Goal: Task Accomplishment & Management: Complete application form

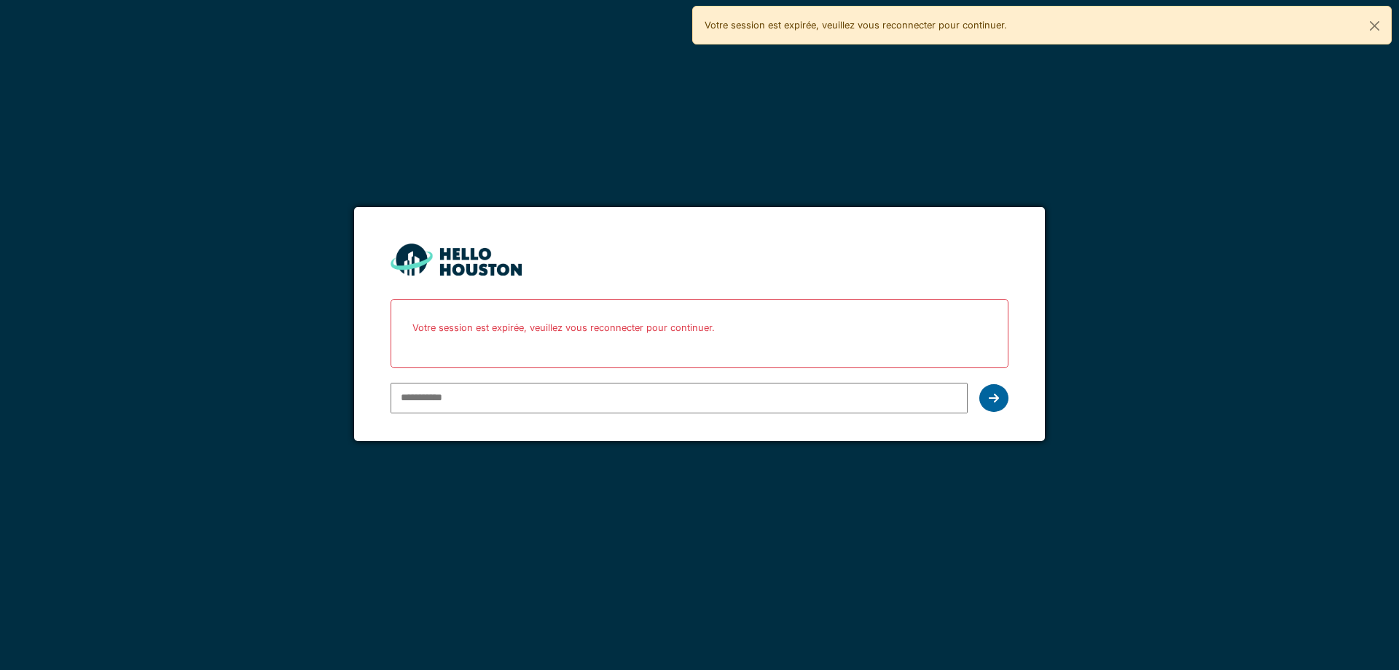
type input "**********"
click at [1000, 407] on div at bounding box center [993, 398] width 29 height 28
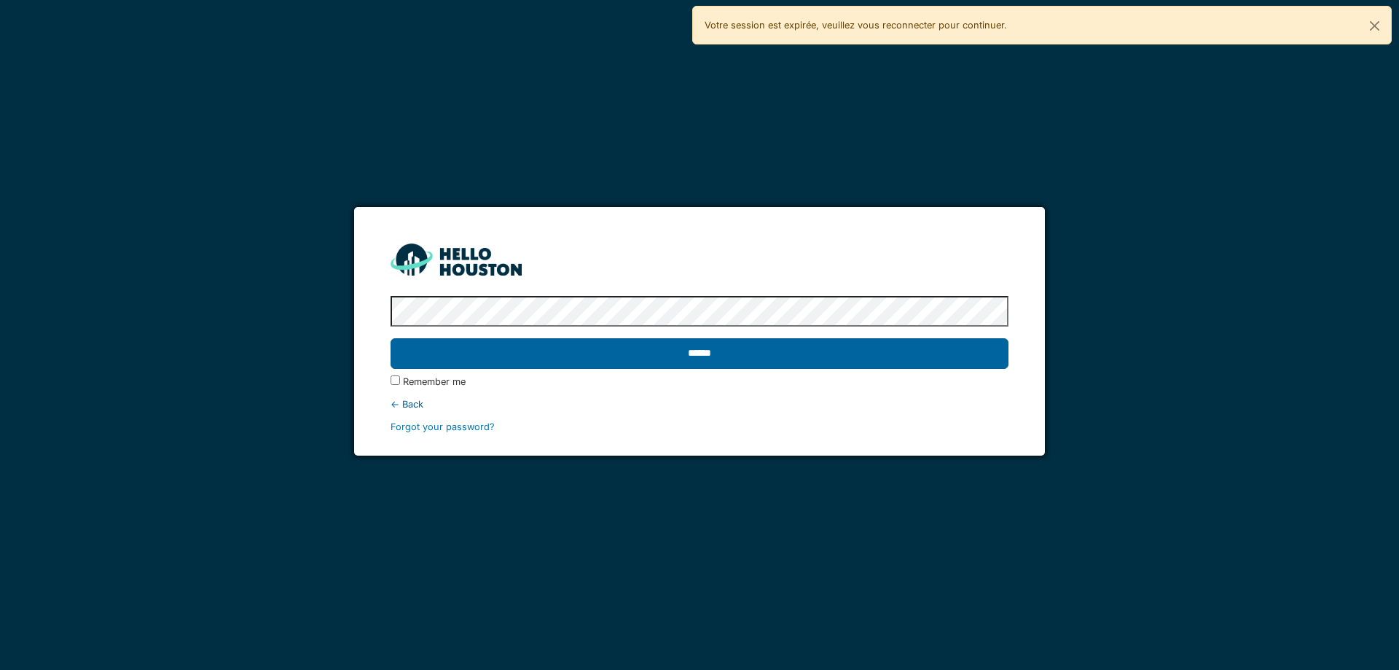
click at [684, 351] on input "******" at bounding box center [699, 353] width 617 height 31
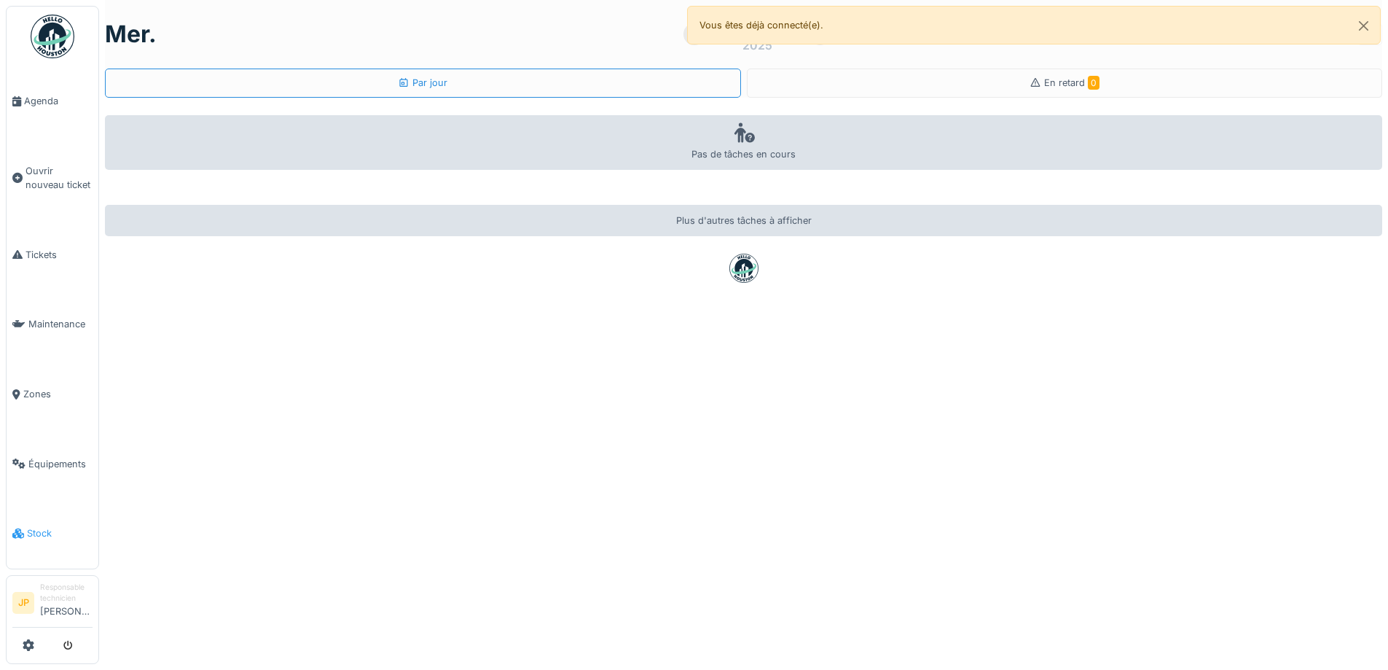
click at [37, 530] on link "Stock" at bounding box center [53, 533] width 92 height 70
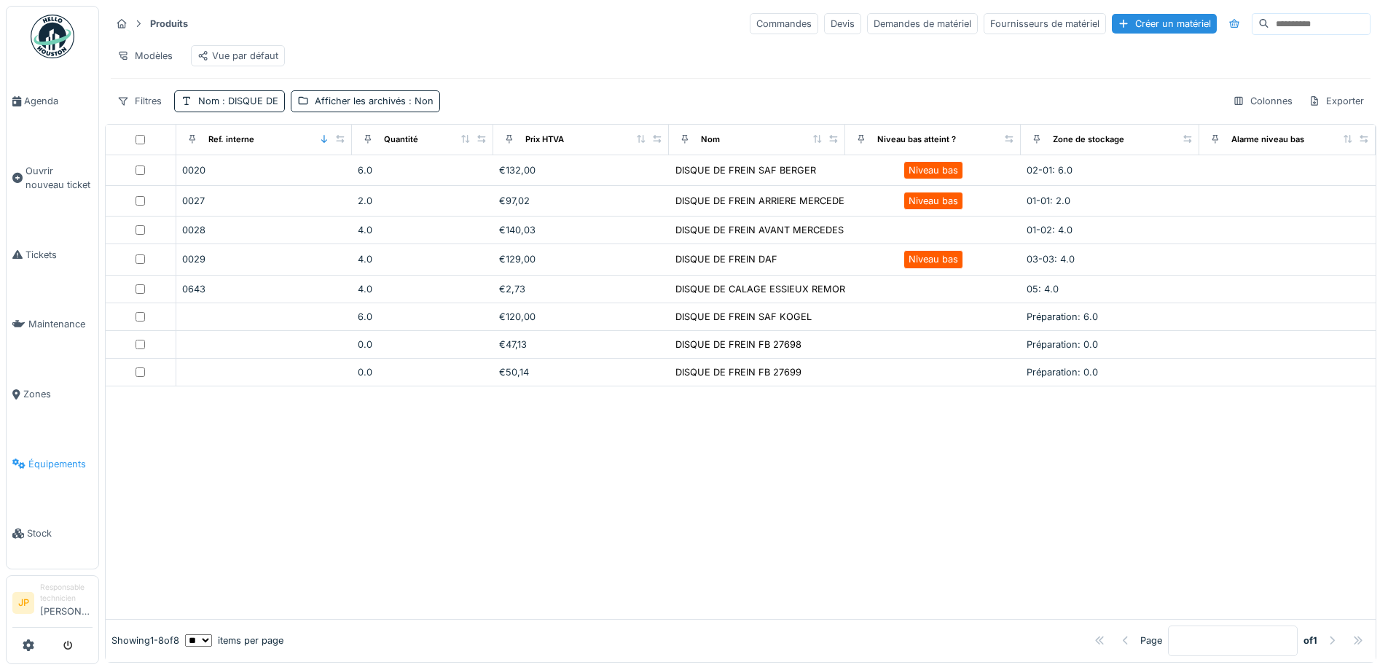
drag, startPoint x: 0, startPoint y: 0, endPoint x: 50, endPoint y: 458, distance: 461.0
click at [50, 458] on span "Équipements" at bounding box center [60, 464] width 64 height 14
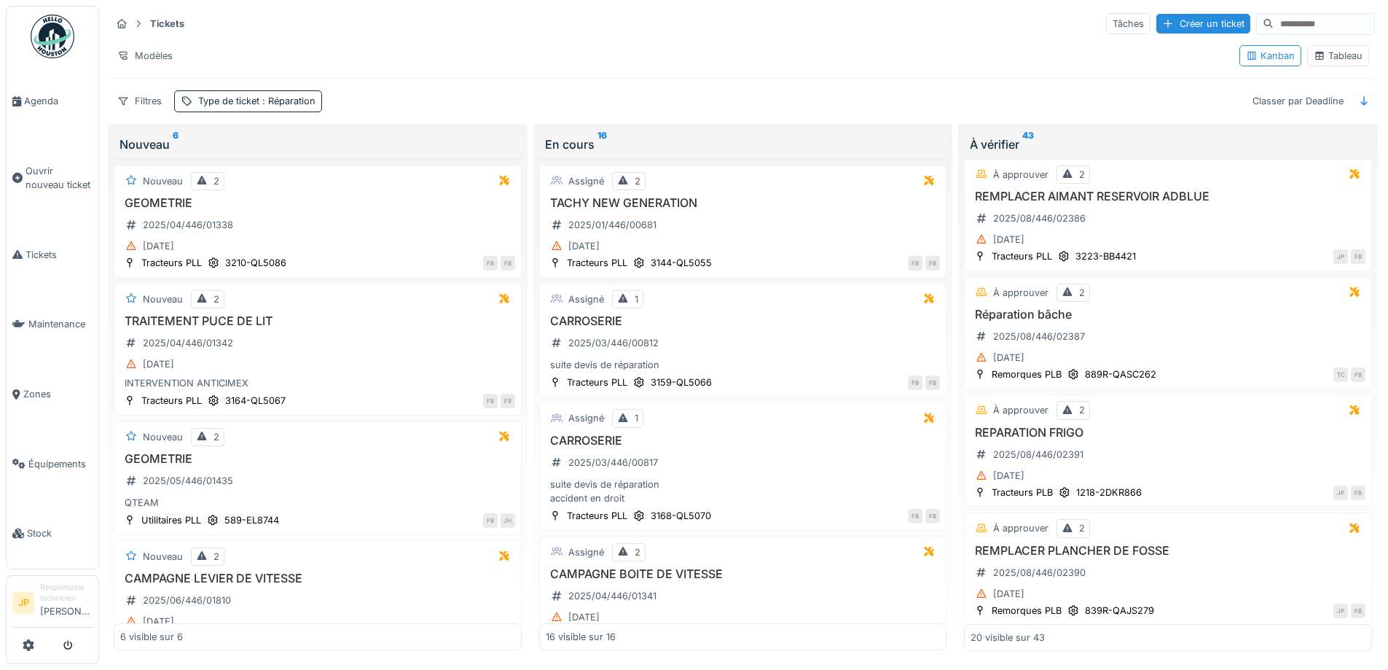
scroll to position [1923, 0]
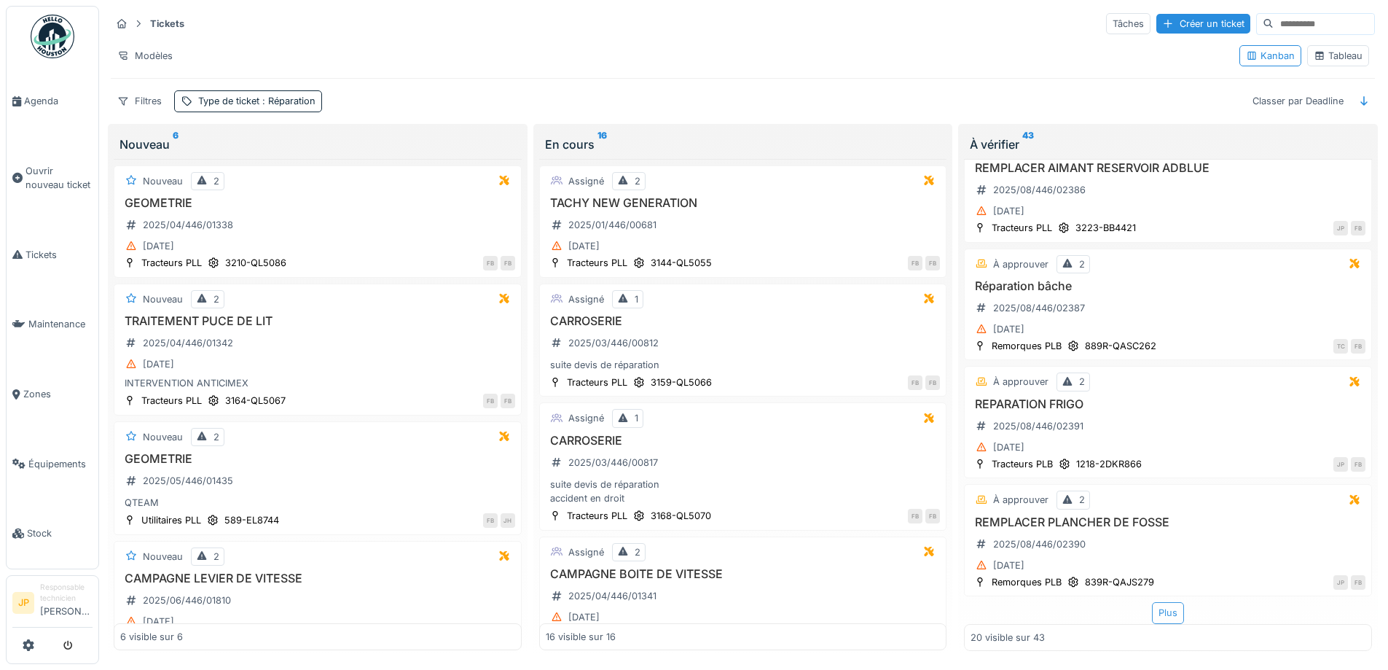
click at [1159, 618] on div "Plus" at bounding box center [1168, 612] width 32 height 21
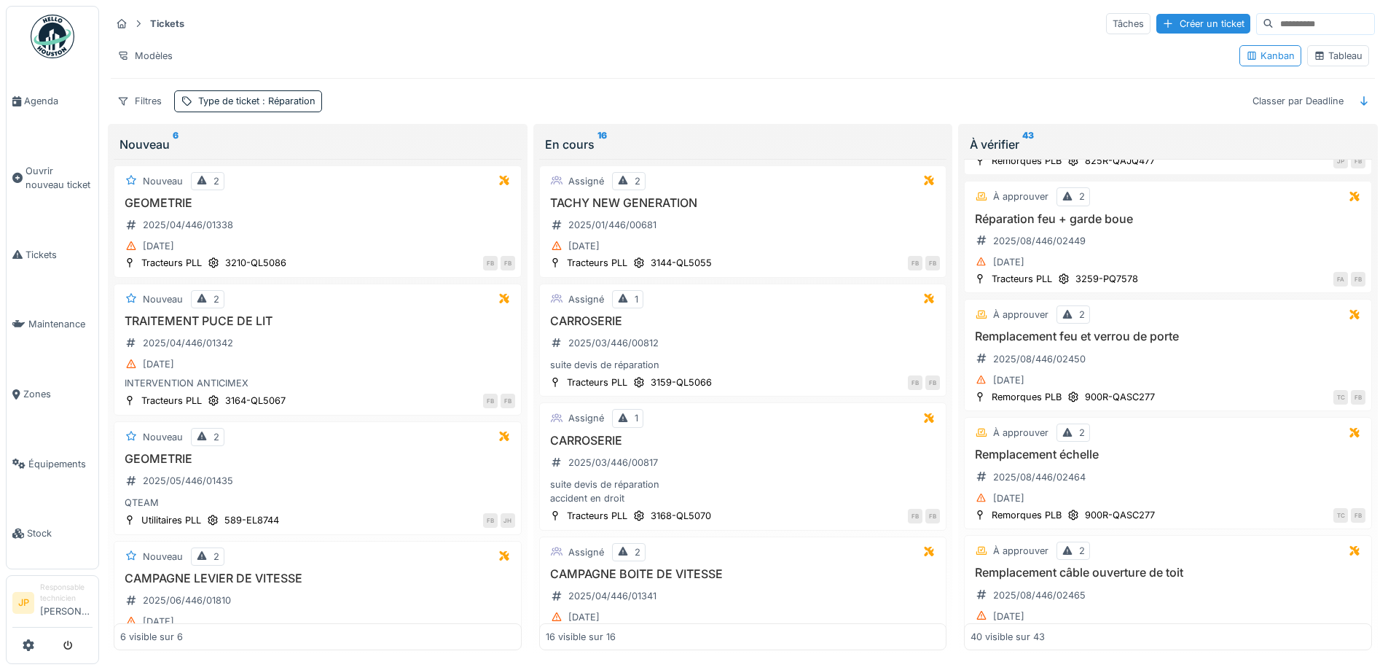
scroll to position [4282, 0]
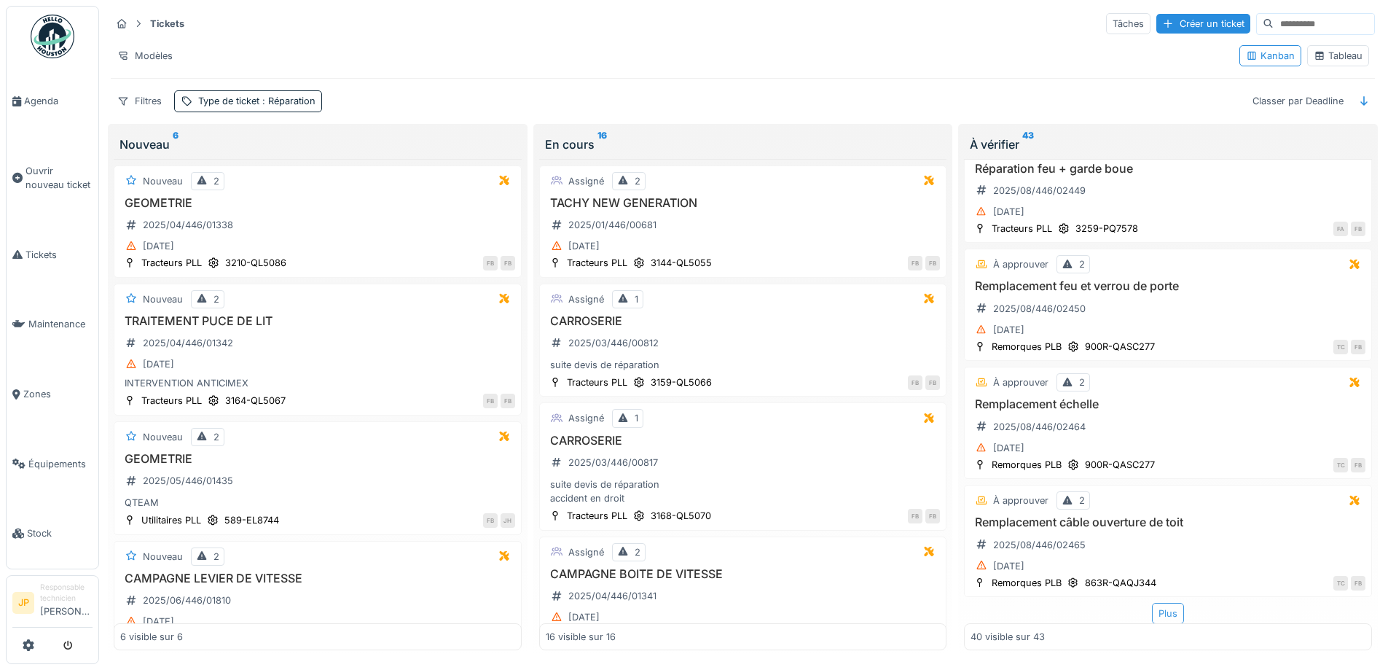
click at [1152, 611] on div "Plus" at bounding box center [1168, 613] width 32 height 21
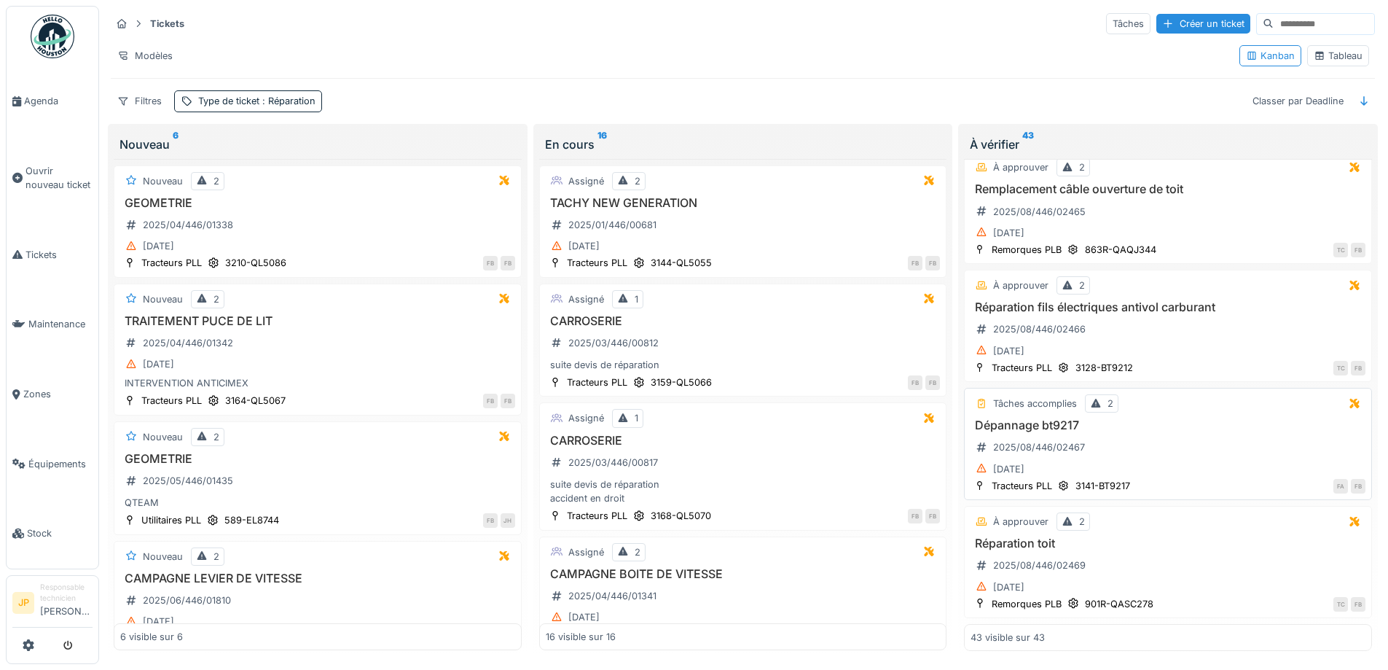
click at [1045, 428] on h3 "Dépannage bt9217" at bounding box center [1167, 425] width 395 height 14
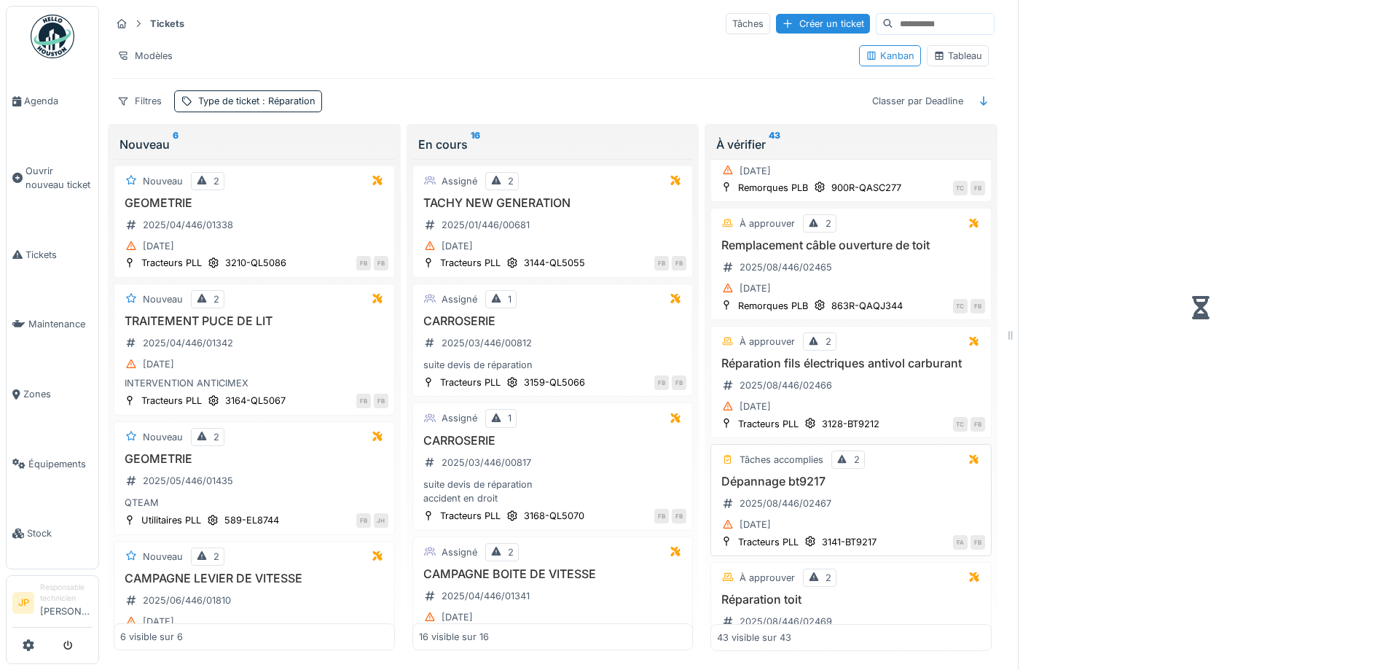
scroll to position [4670, 0]
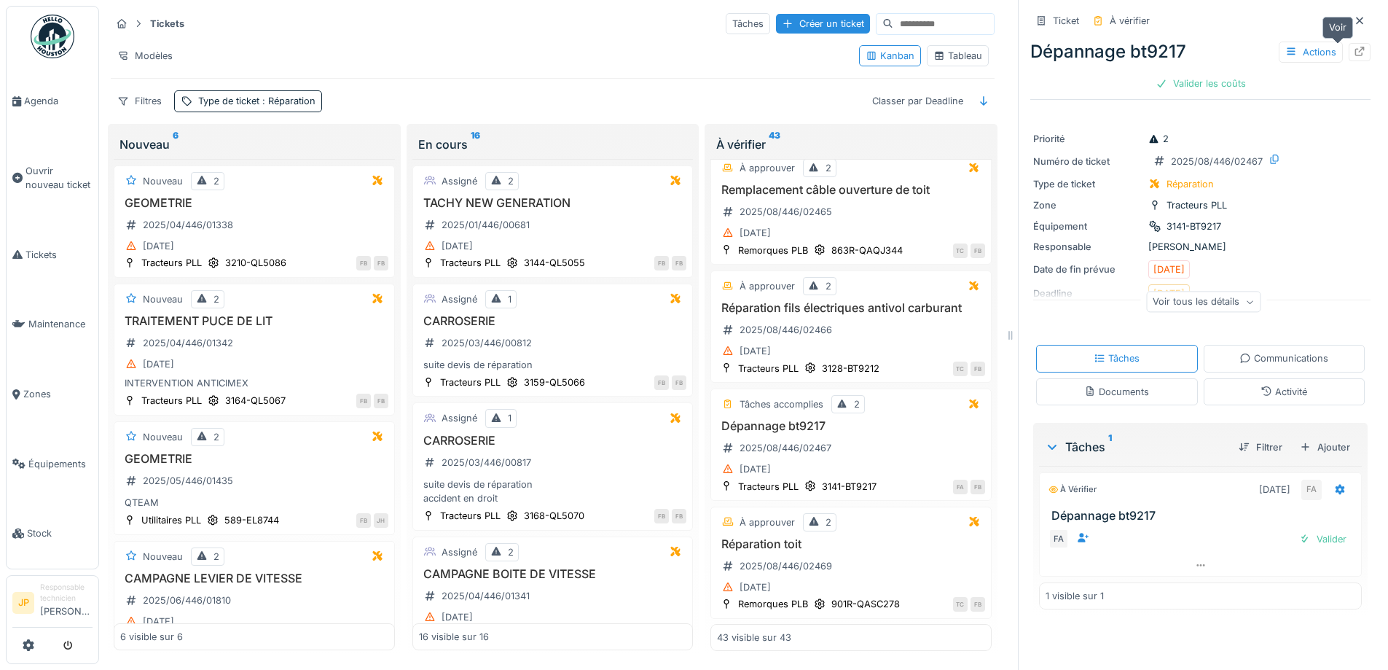
click at [1354, 47] on icon at bounding box center [1360, 51] width 12 height 9
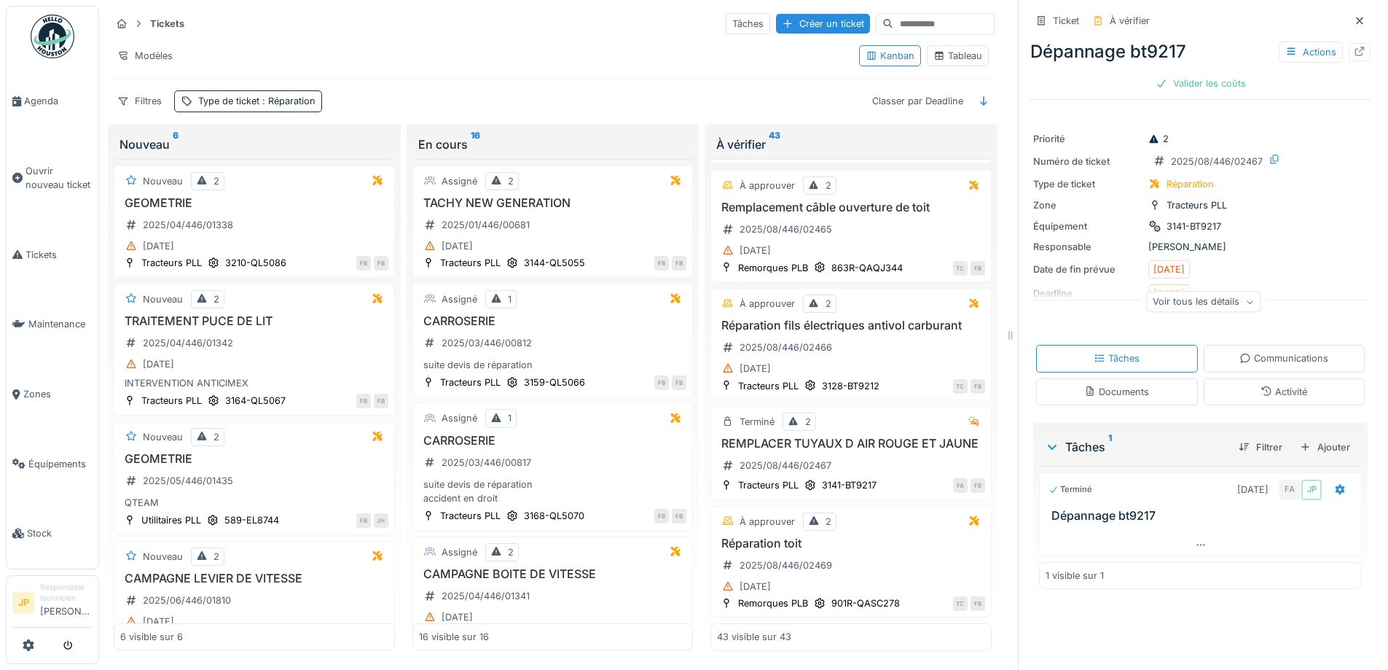
scroll to position [4667, 0]
click at [28, 250] on span "Tickets" at bounding box center [59, 255] width 67 height 14
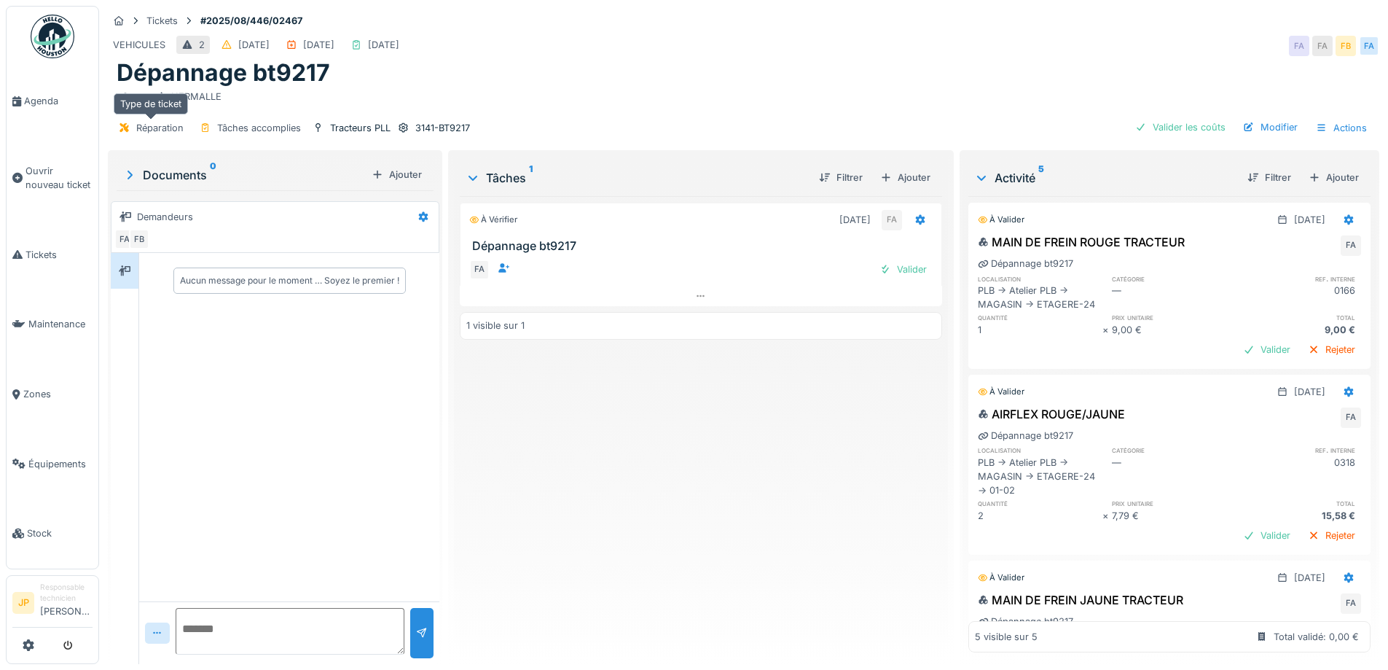
click at [157, 129] on div "Réparation" at bounding box center [159, 128] width 47 height 14
click at [1264, 127] on div "Modifier" at bounding box center [1270, 127] width 66 height 20
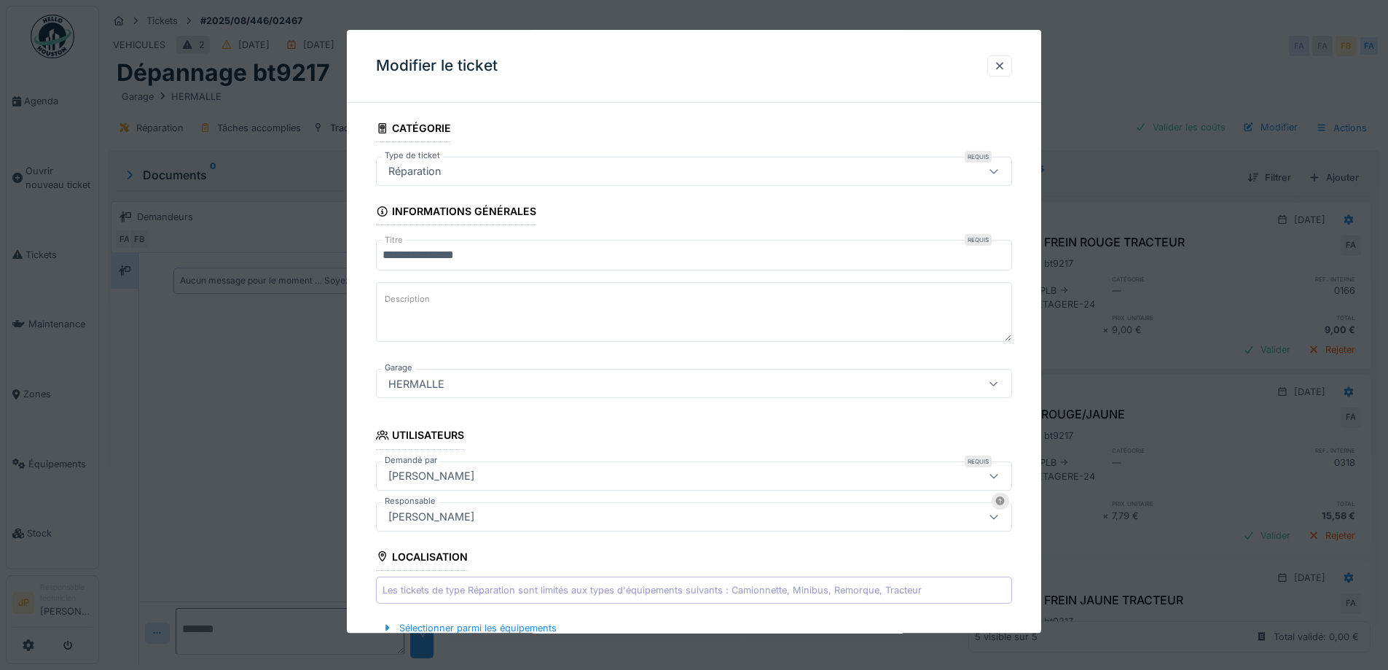
click at [650, 171] on div "Réparation" at bounding box center [657, 171] width 549 height 16
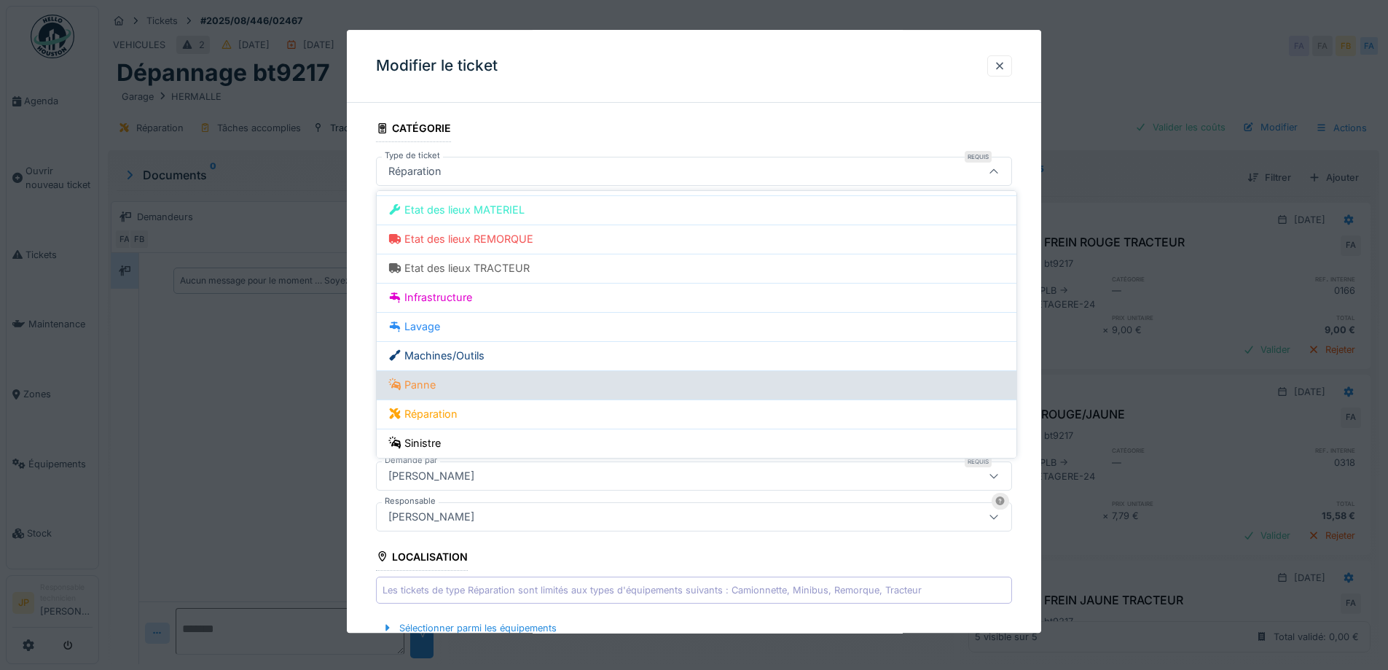
scroll to position [99, 0]
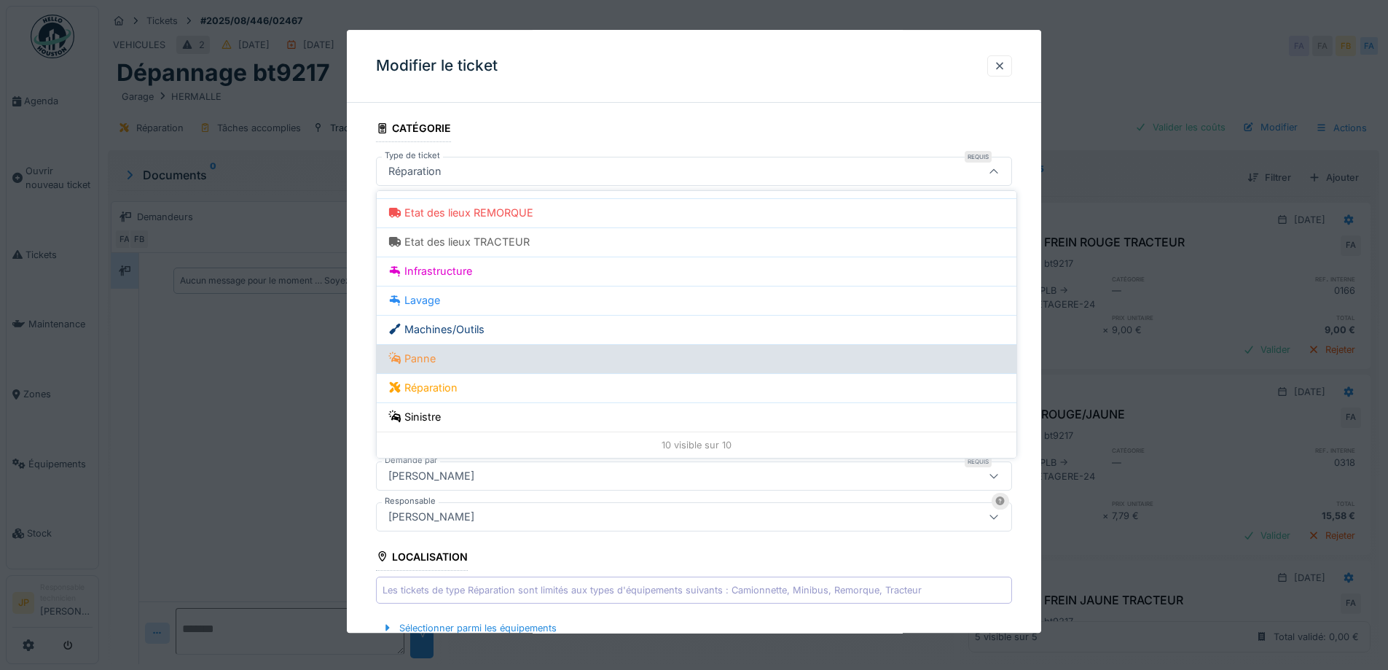
click at [442, 356] on div "Panne" at bounding box center [696, 358] width 616 height 16
type input "***"
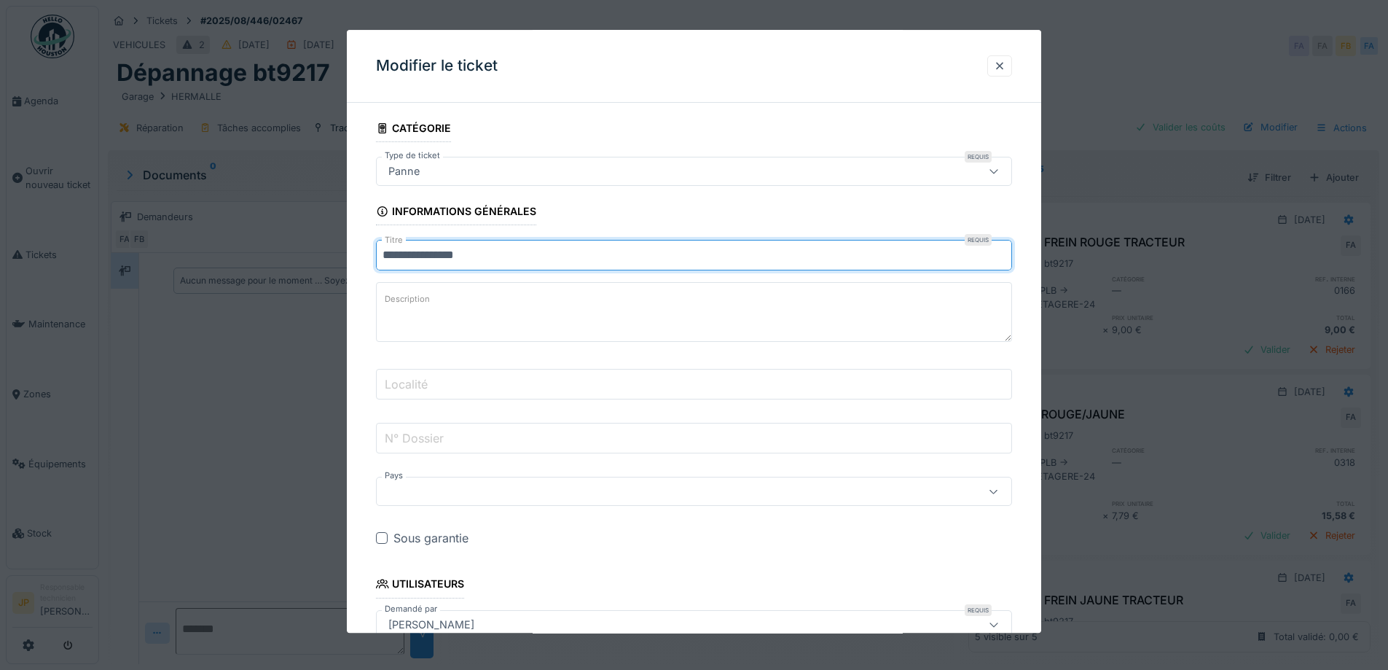
drag, startPoint x: 495, startPoint y: 254, endPoint x: 365, endPoint y: 251, distance: 129.7
click at [365, 251] on div "**********" at bounding box center [694, 630] width 694 height 1032
type input "*"
type input "**********"
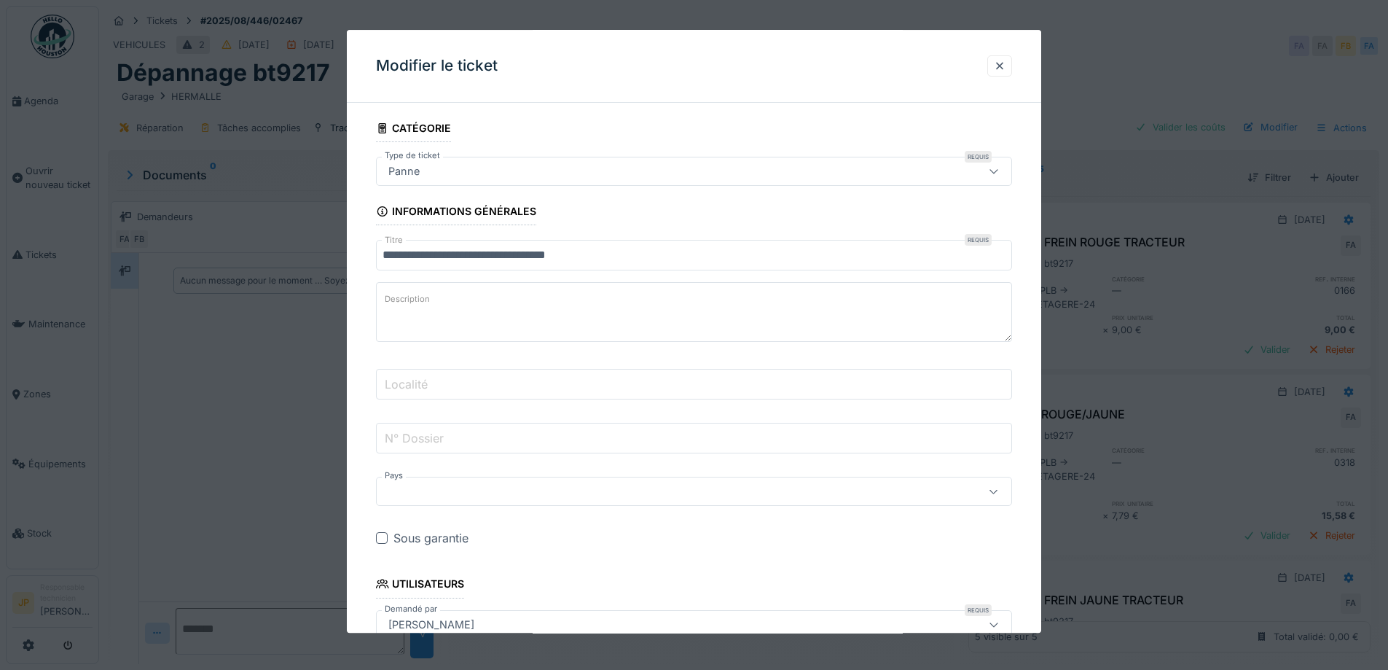
click at [469, 380] on input "Localité" at bounding box center [694, 384] width 636 height 31
click at [419, 498] on div at bounding box center [657, 492] width 549 height 16
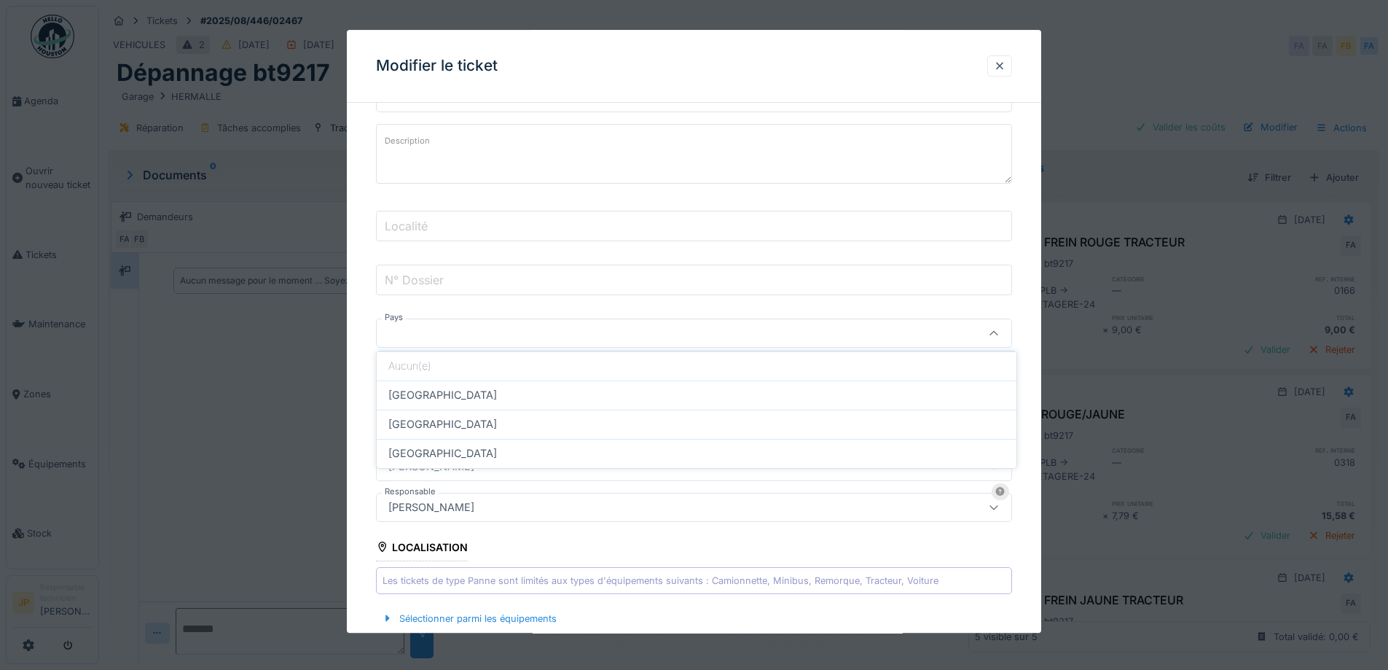
scroll to position [160, 0]
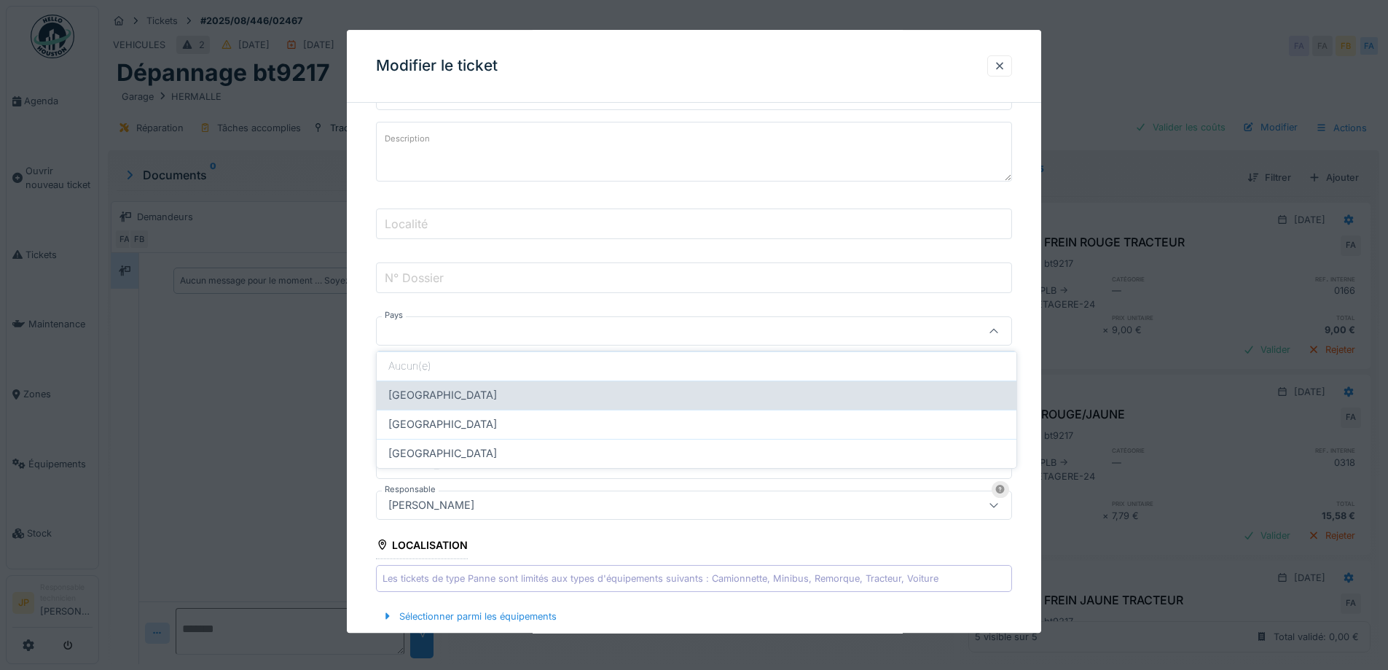
click at [431, 390] on span "Belgique" at bounding box center [442, 395] width 109 height 16
type input "********"
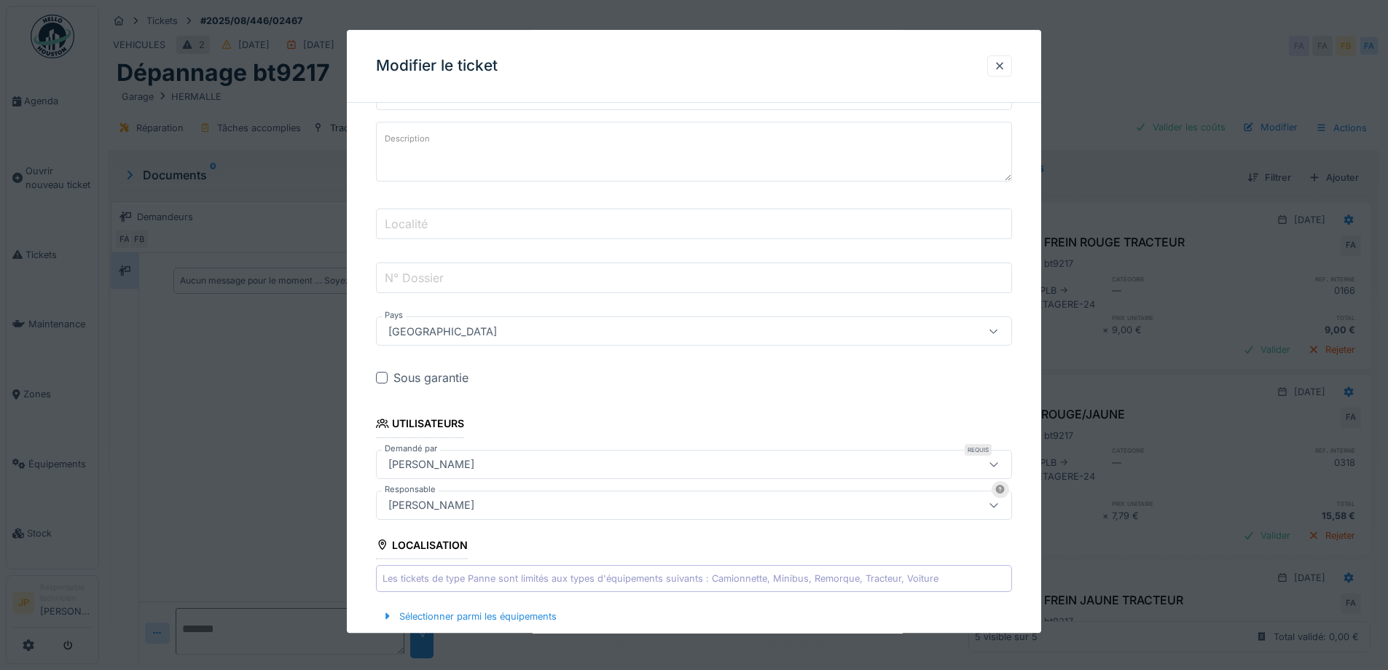
click at [415, 224] on label "Localité" at bounding box center [406, 223] width 49 height 17
click at [415, 224] on input "Localité" at bounding box center [694, 224] width 636 height 31
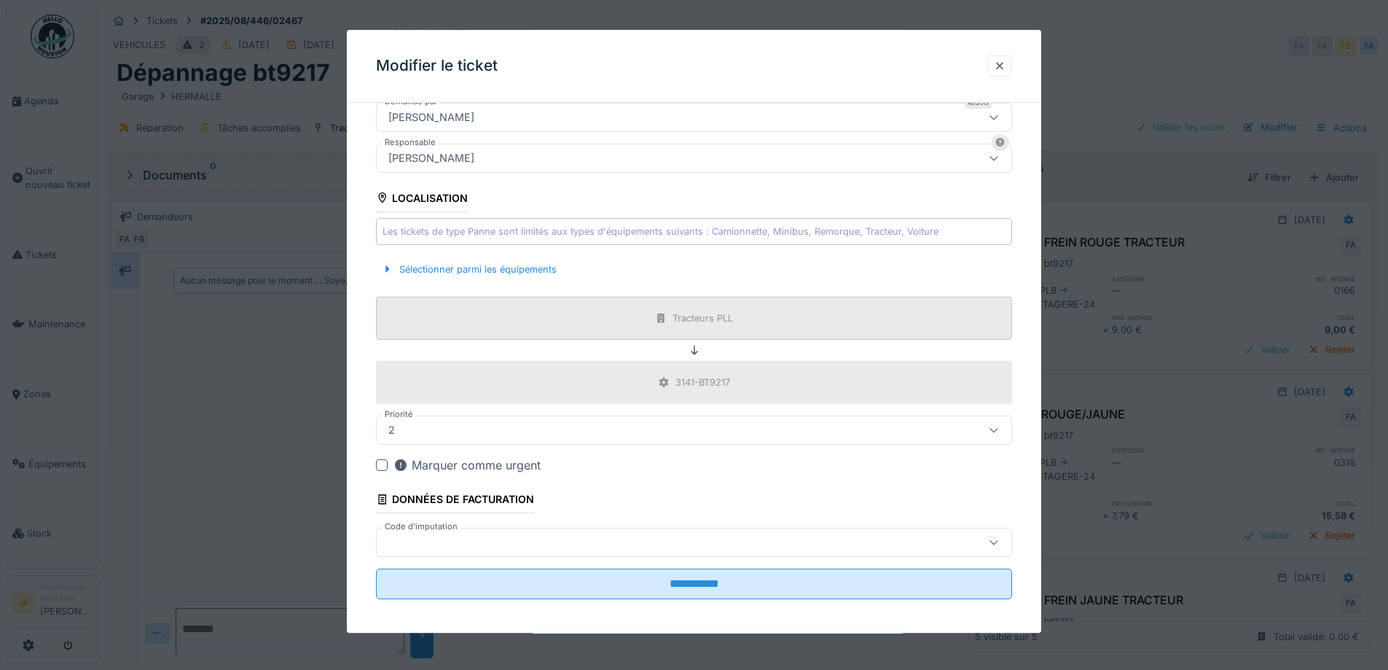
scroll to position [514, 0]
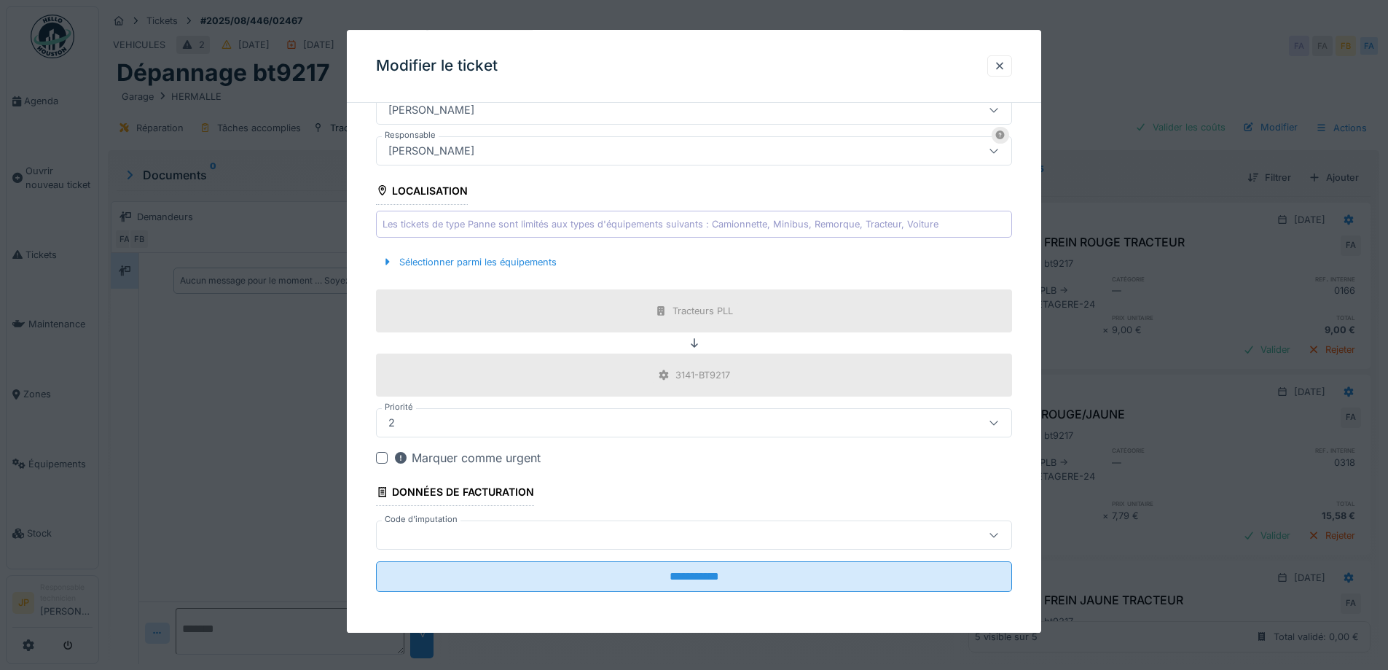
click at [489, 526] on div at bounding box center [694, 535] width 636 height 29
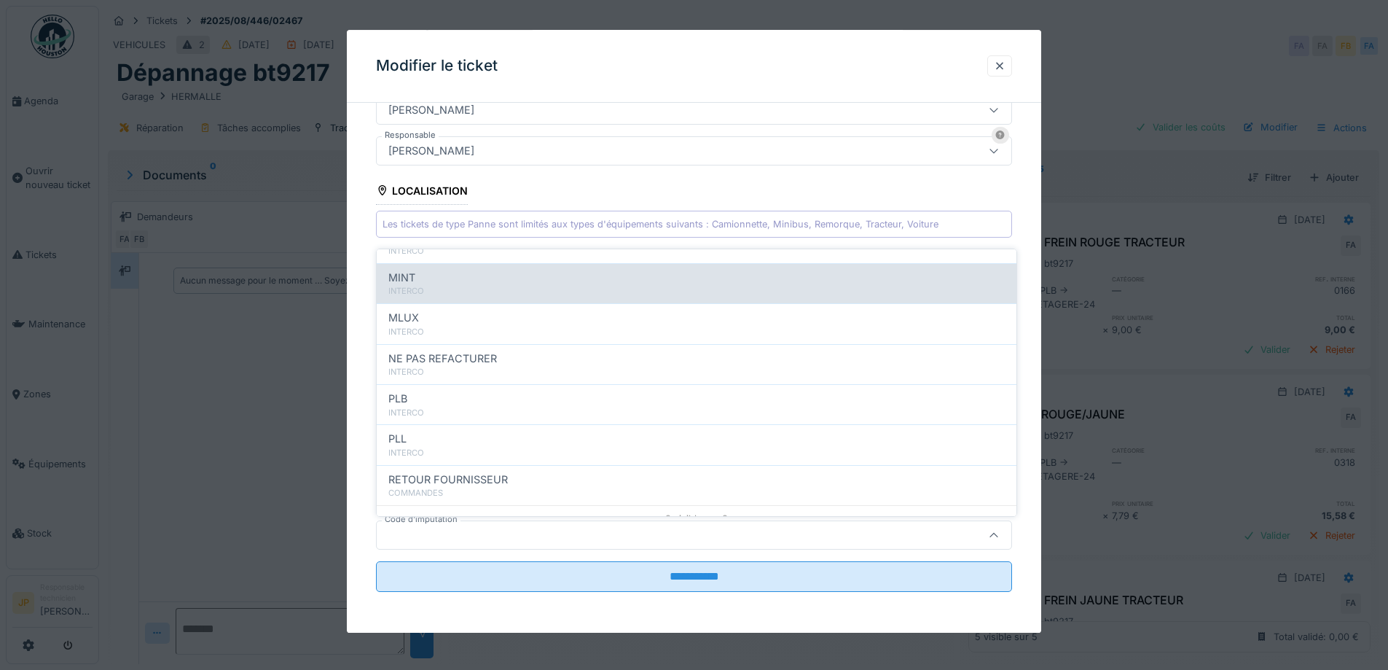
scroll to position [146, 0]
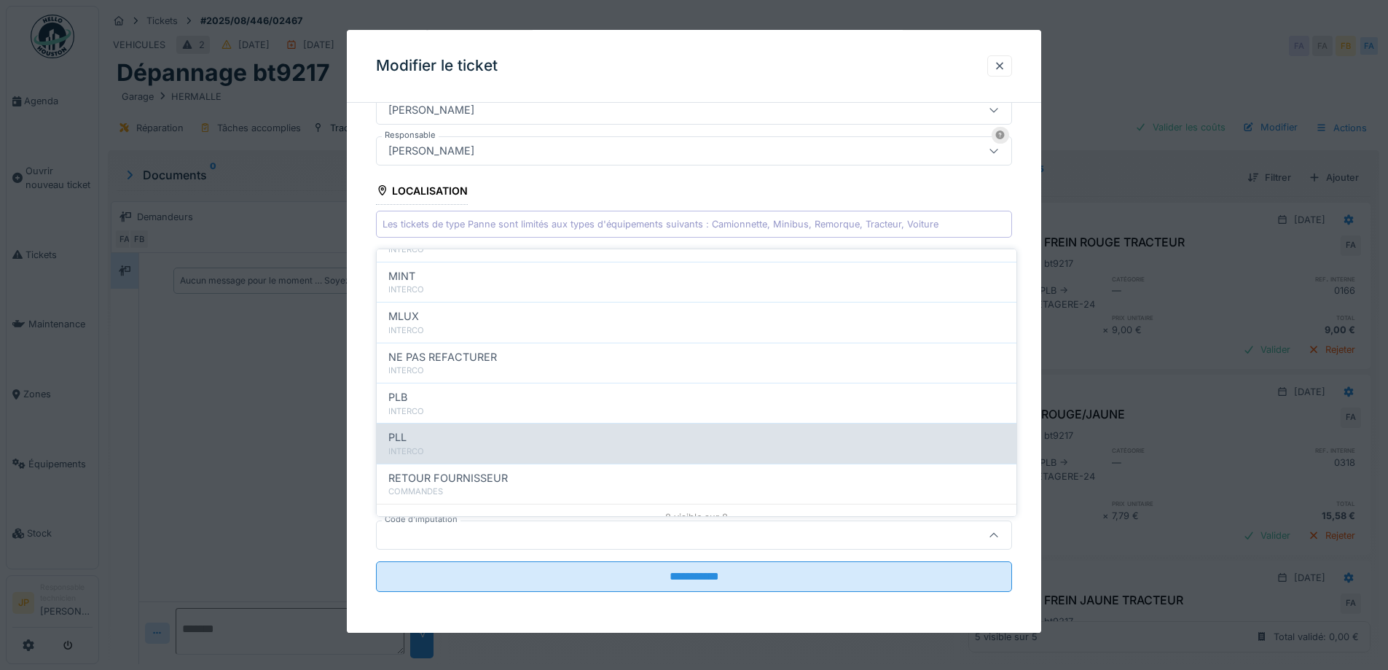
click at [451, 448] on div "INTERCO" at bounding box center [696, 451] width 616 height 12
type input "***"
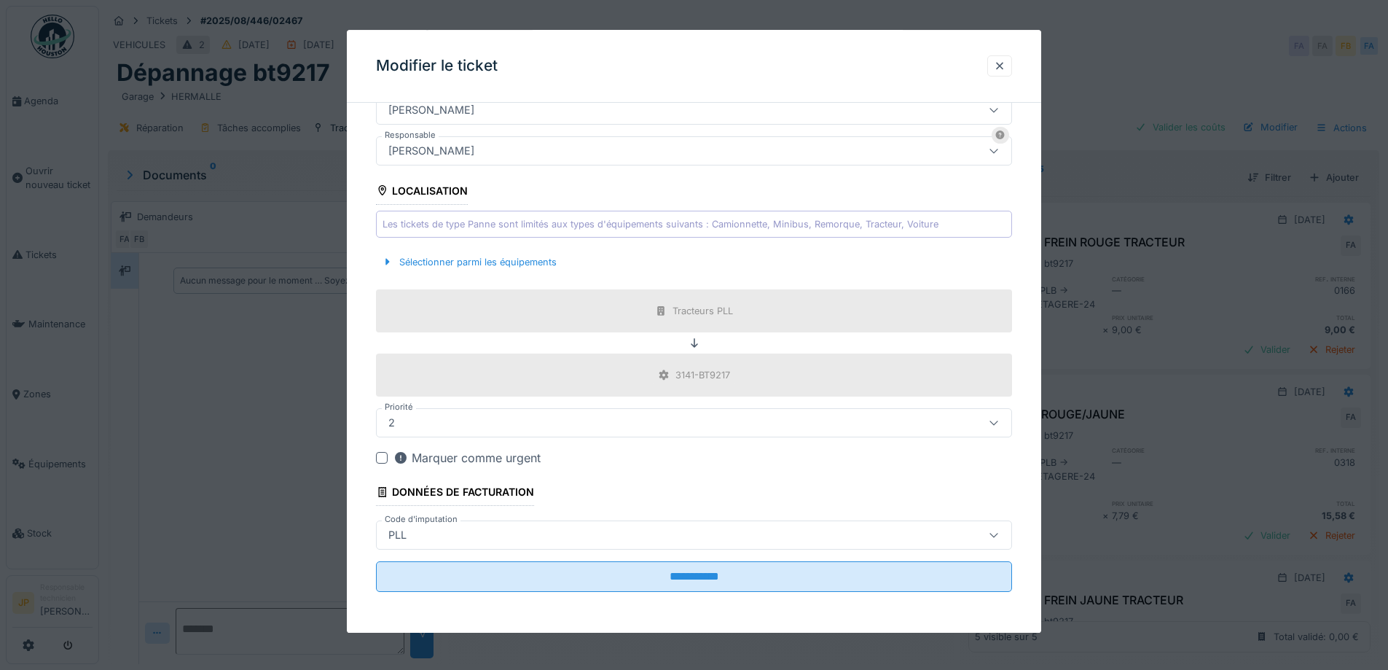
scroll to position [4, 0]
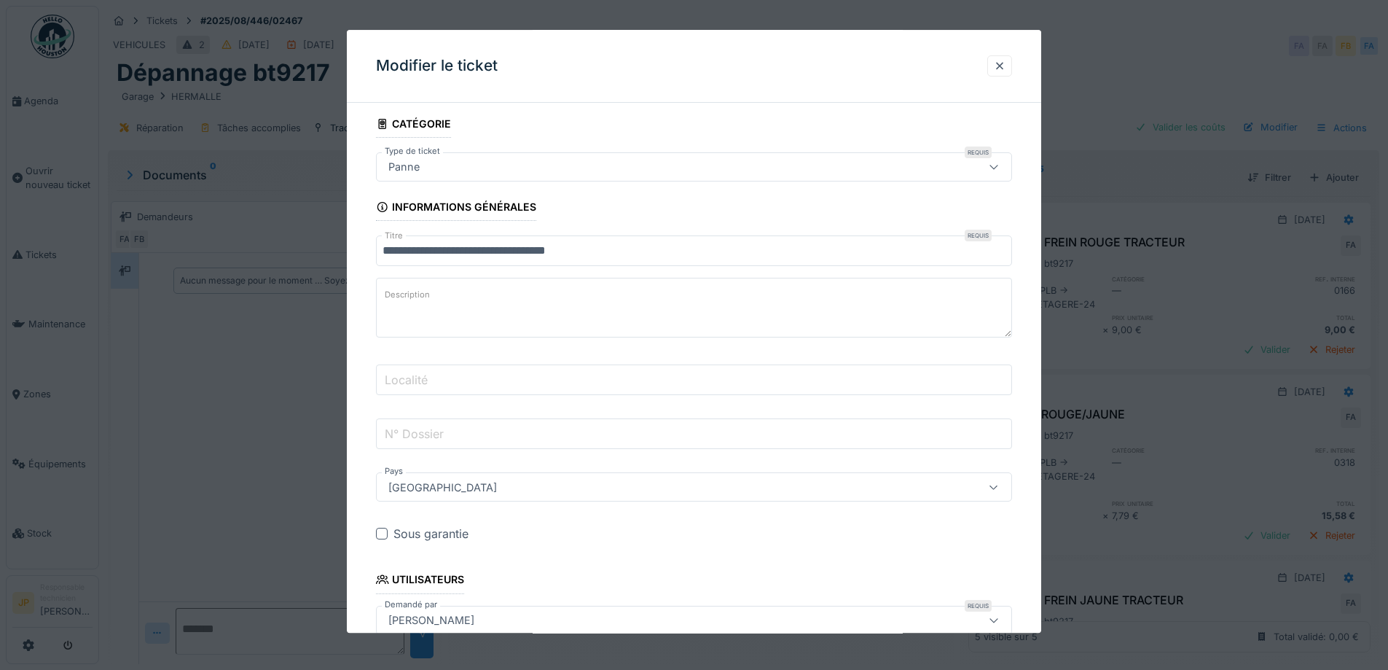
click at [427, 380] on label "Localité" at bounding box center [406, 379] width 49 height 17
click at [427, 380] on input "Localité" at bounding box center [694, 380] width 636 height 31
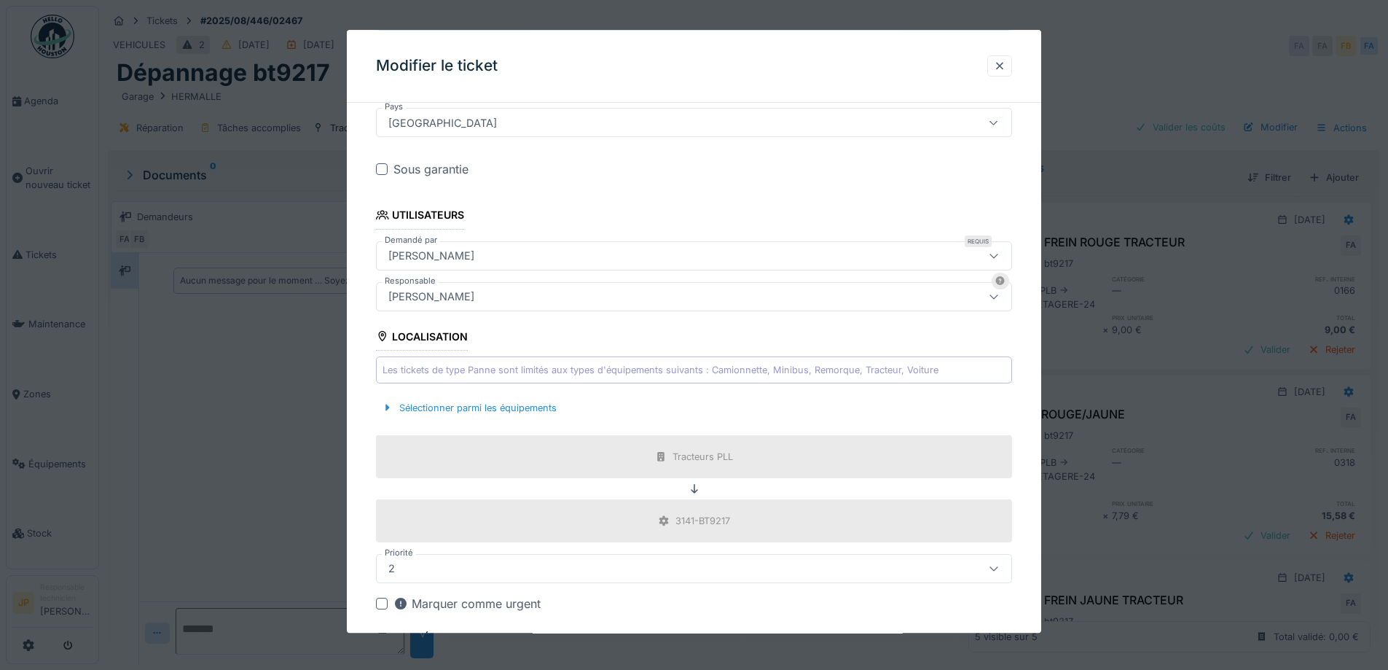
scroll to position [514, 0]
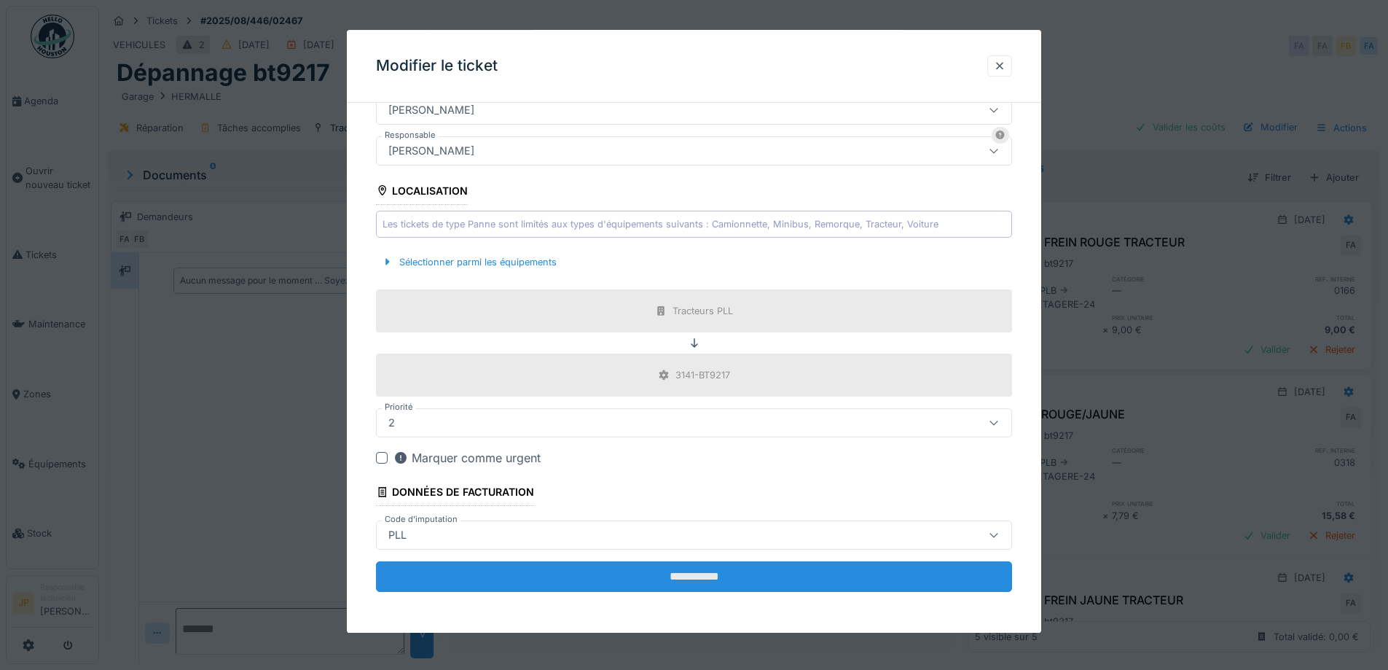
type input "******"
click at [715, 588] on input "**********" at bounding box center [694, 577] width 636 height 31
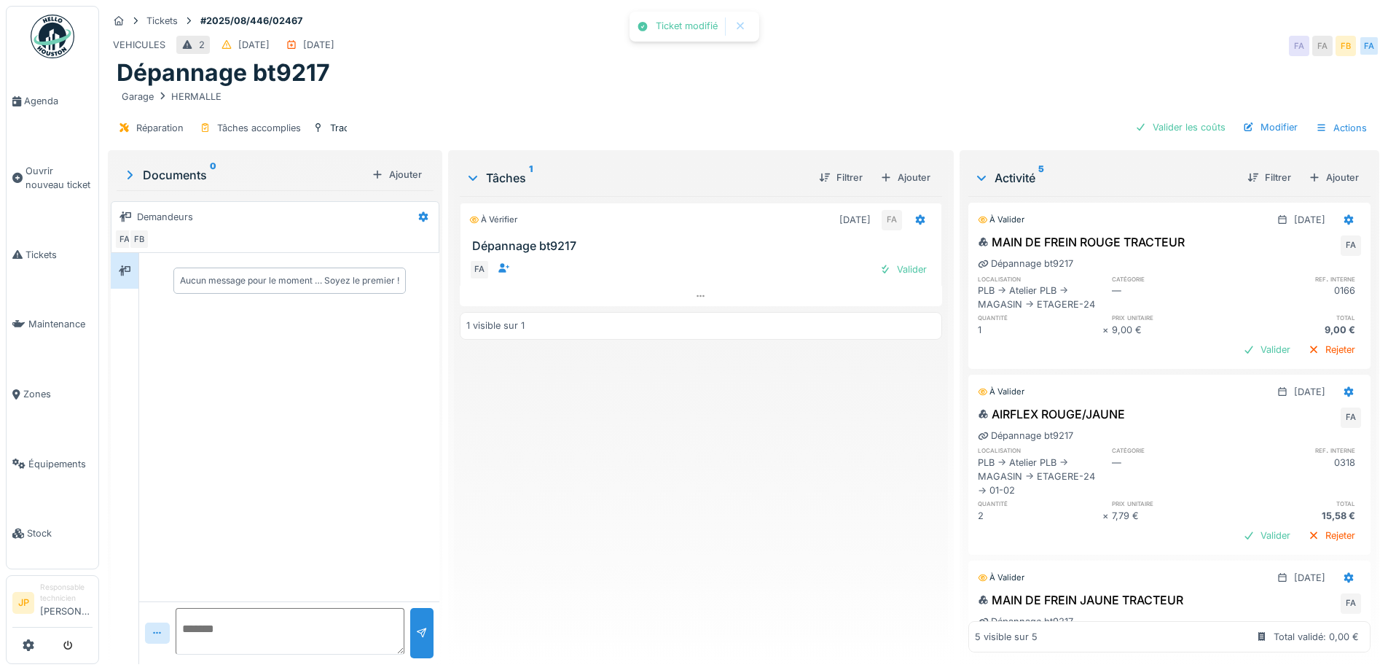
scroll to position [0, 0]
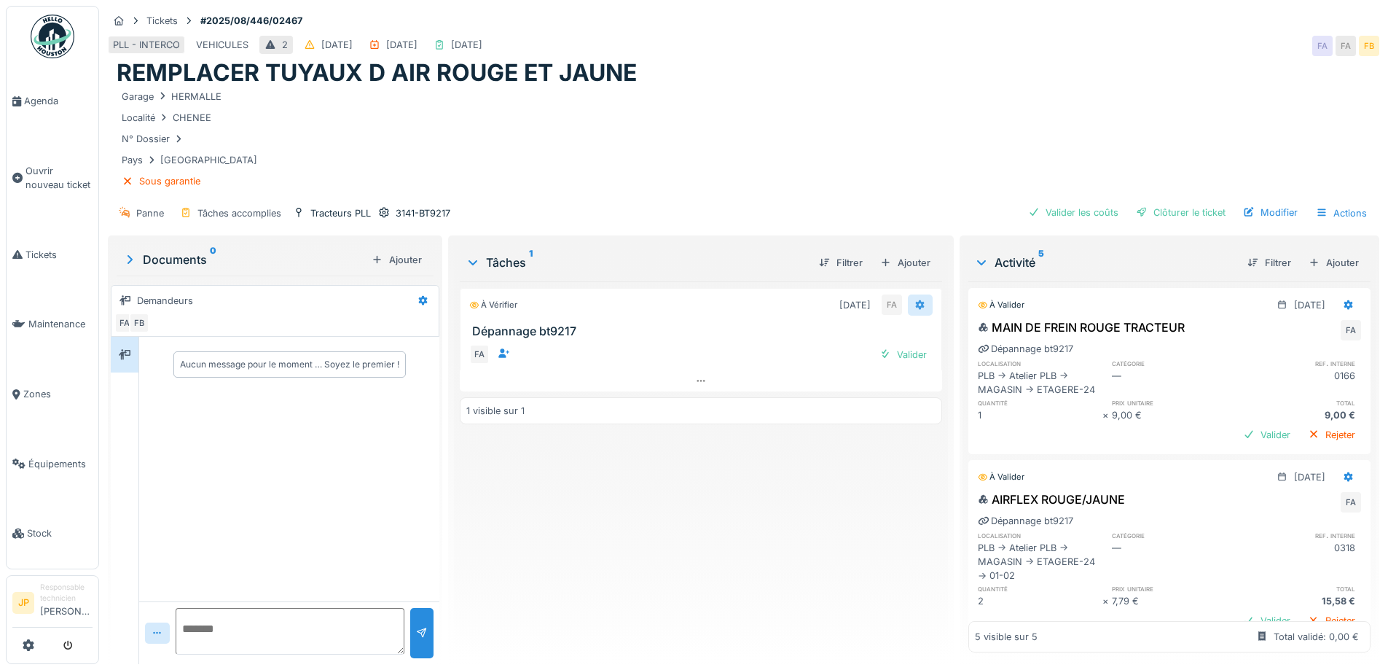
click at [916, 309] on icon at bounding box center [920, 304] width 12 height 9
click at [833, 476] on div "À vérifier 25/08/2025 FA Dépannage bt9217 FA Valider 1 visible sur 1" at bounding box center [701, 466] width 482 height 371
click at [914, 310] on div at bounding box center [920, 305] width 12 height 14
click at [799, 478] on div "À vérifier 25/08/2025 FA Dépannage bt9217 FA Valider 1 visible sur 1" at bounding box center [701, 466] width 482 height 371
click at [902, 354] on div "Valider" at bounding box center [903, 355] width 59 height 20
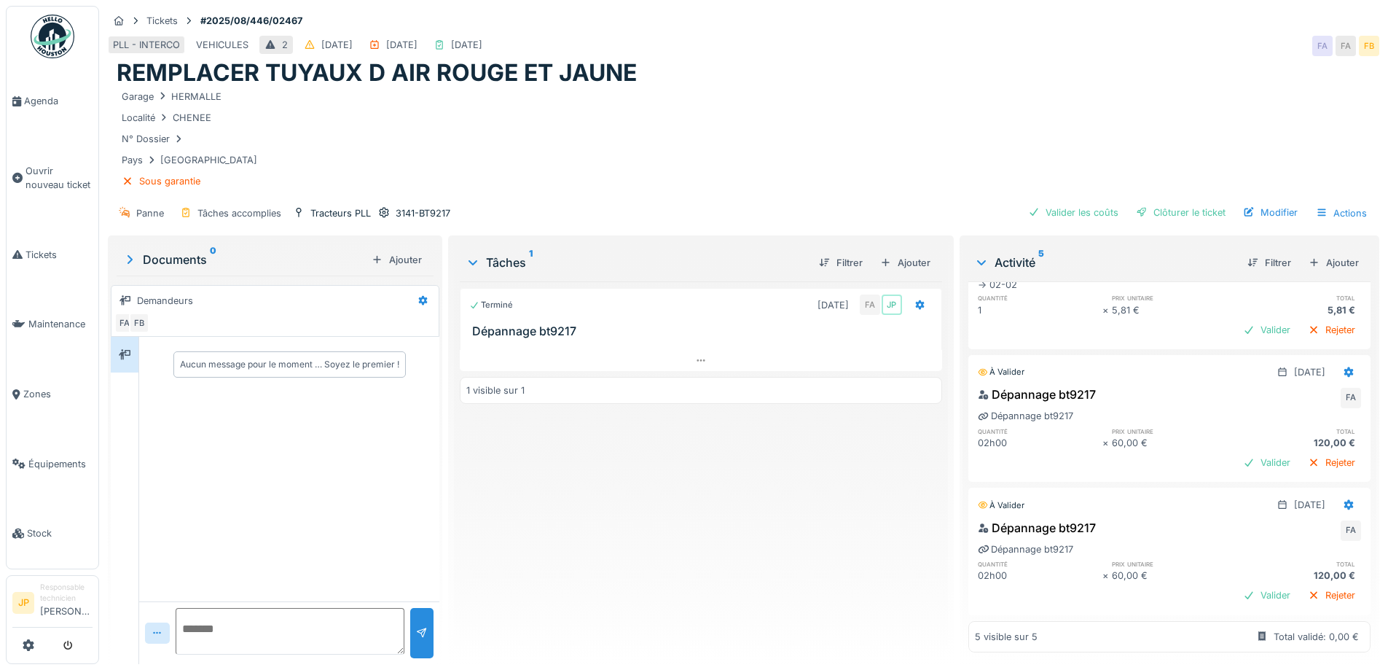
scroll to position [512, 0]
click at [1343, 500] on icon at bounding box center [1349, 504] width 12 height 9
click at [1286, 540] on div "Supprimer" at bounding box center [1277, 537] width 71 height 22
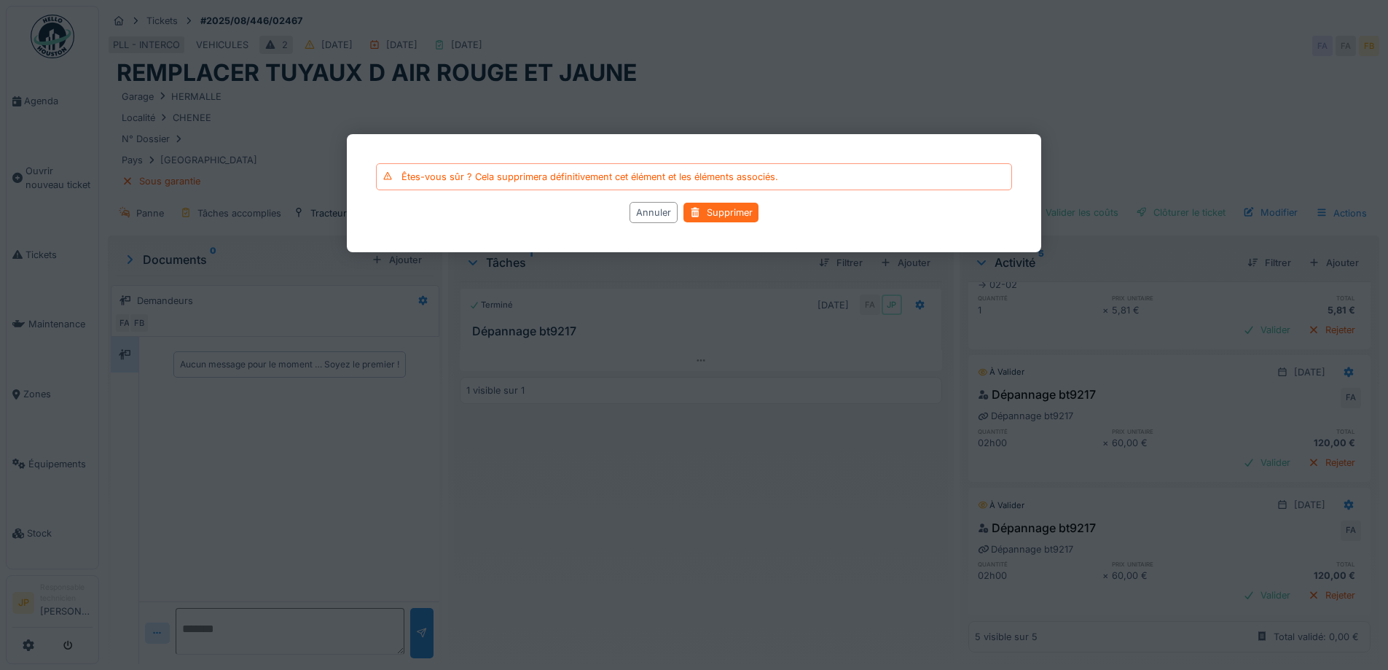
click at [727, 216] on div "Supprimer" at bounding box center [720, 213] width 75 height 20
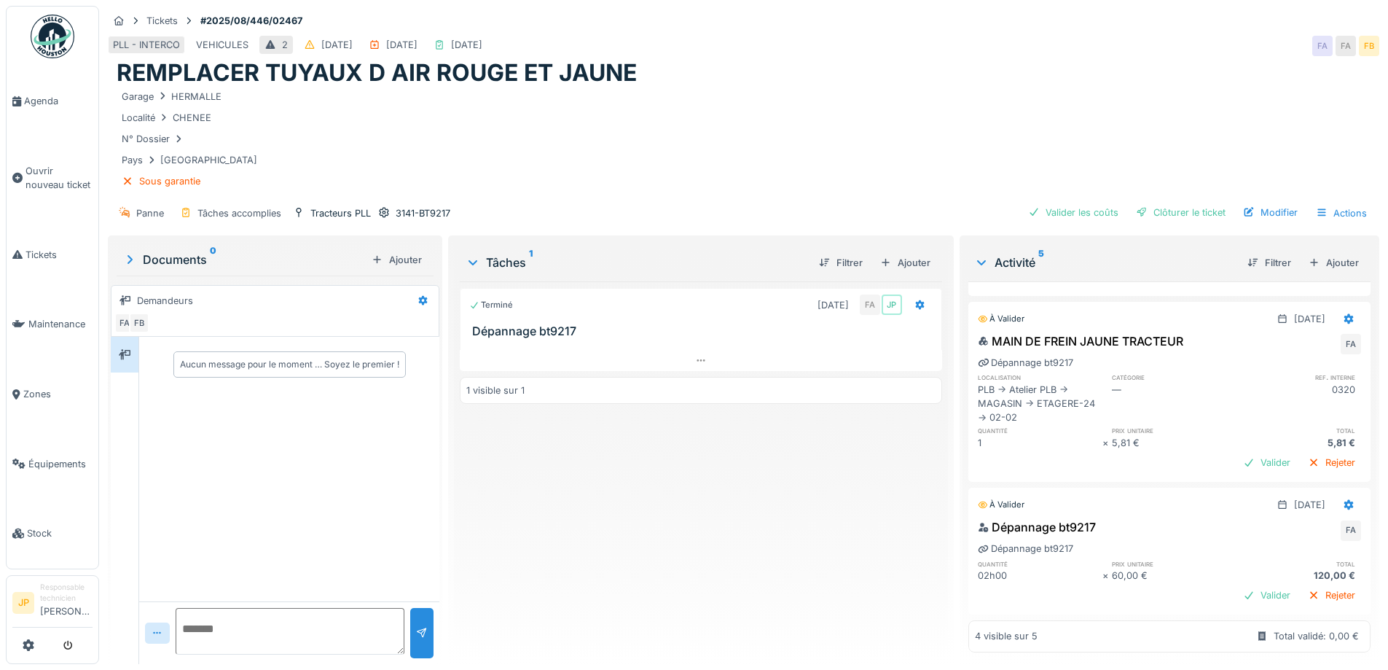
scroll to position [0, 0]
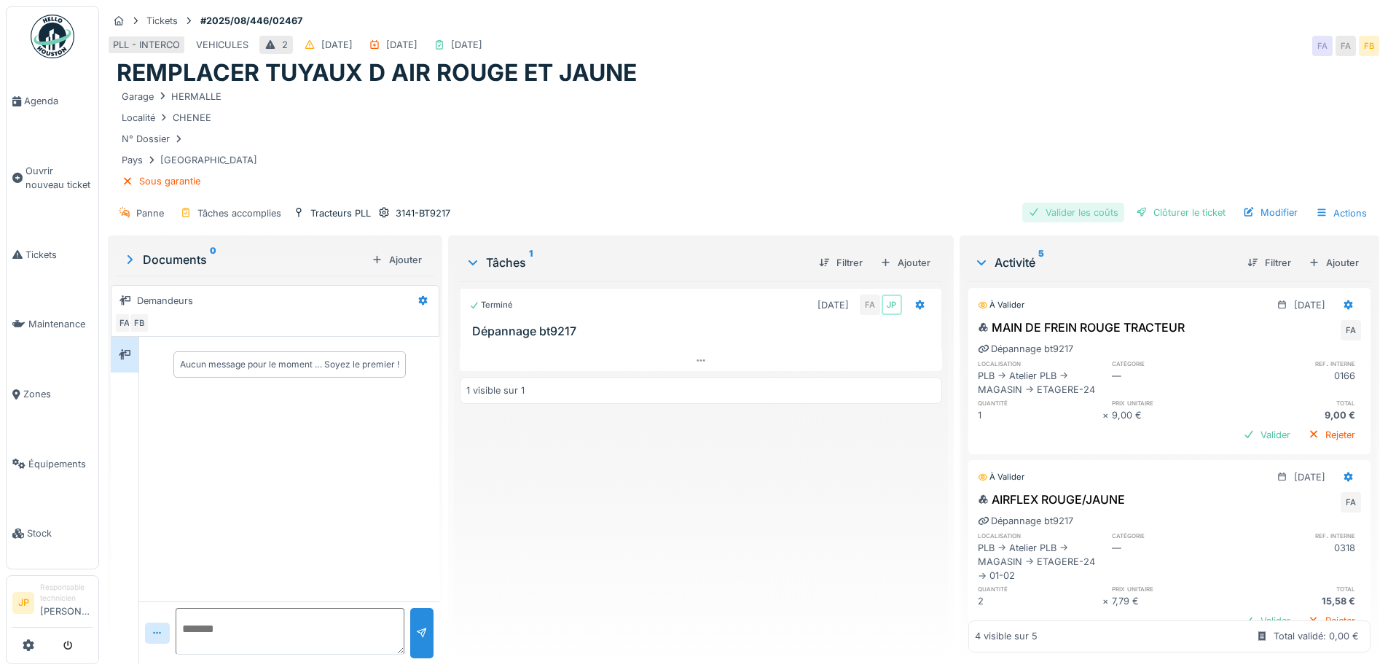
click at [1067, 204] on div "Valider les coûts" at bounding box center [1073, 213] width 102 height 20
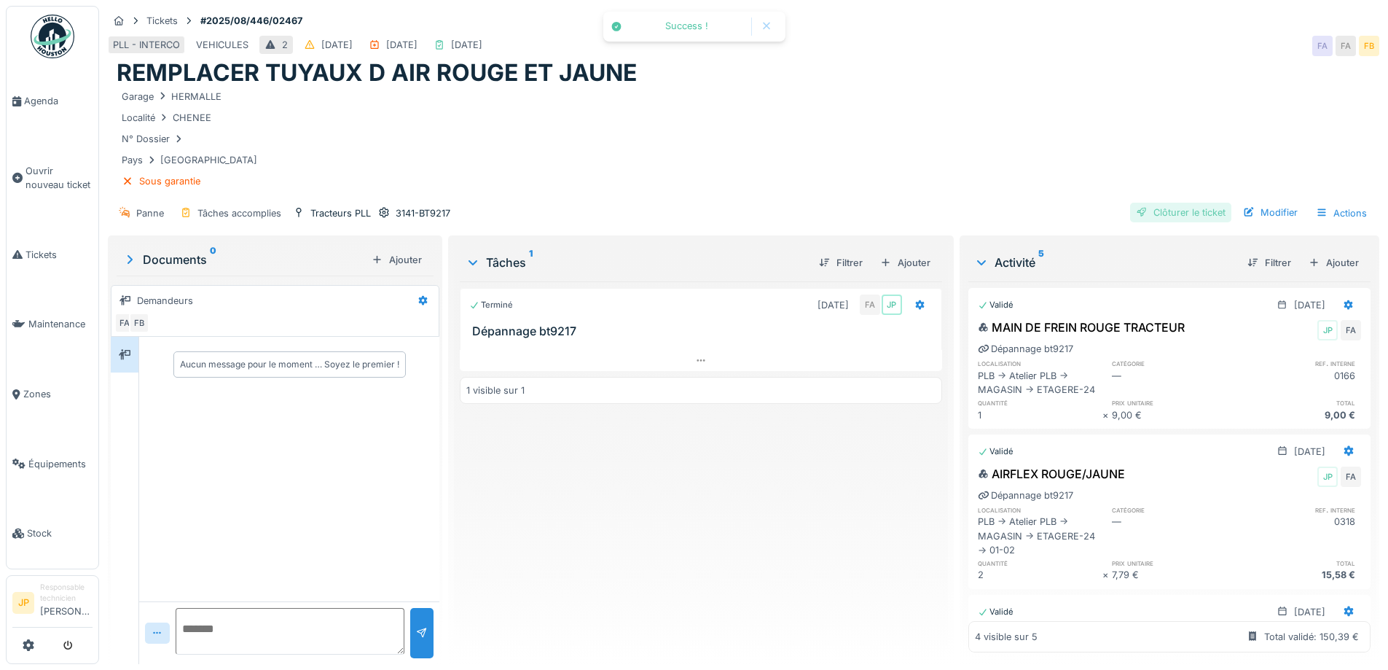
click at [1178, 203] on div "Clôturer le ticket" at bounding box center [1180, 213] width 101 height 20
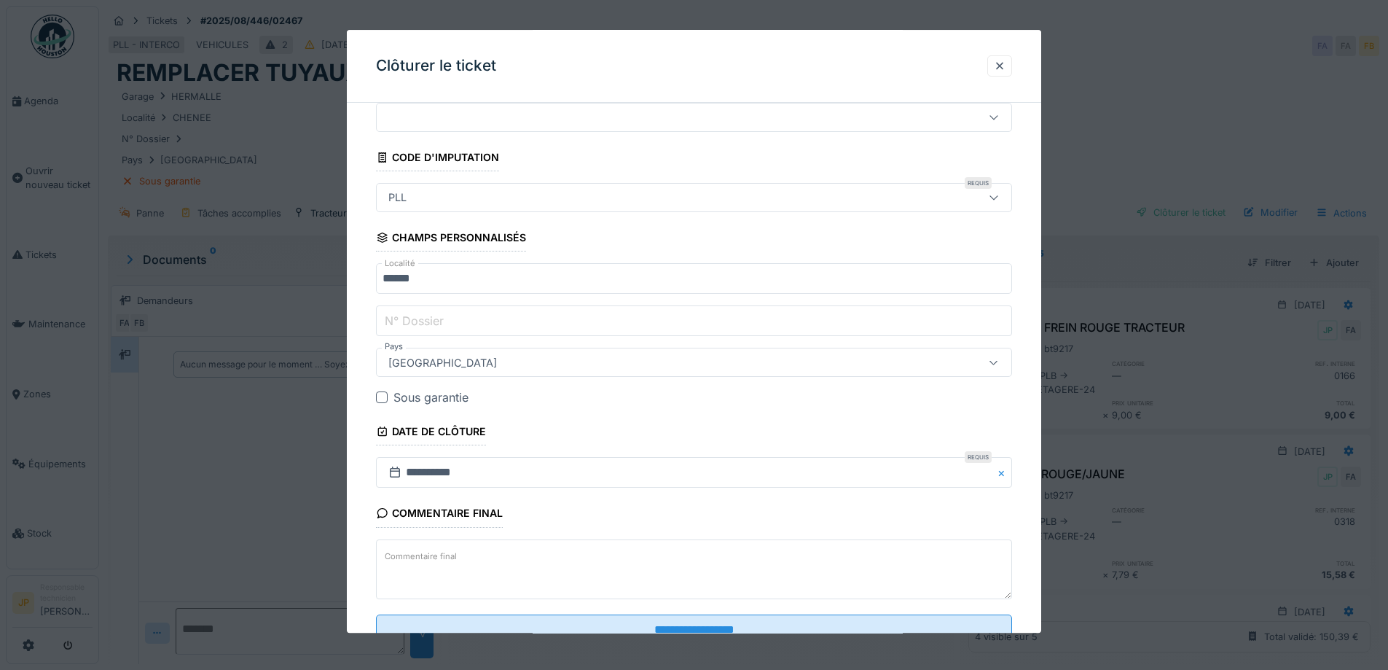
scroll to position [104, 0]
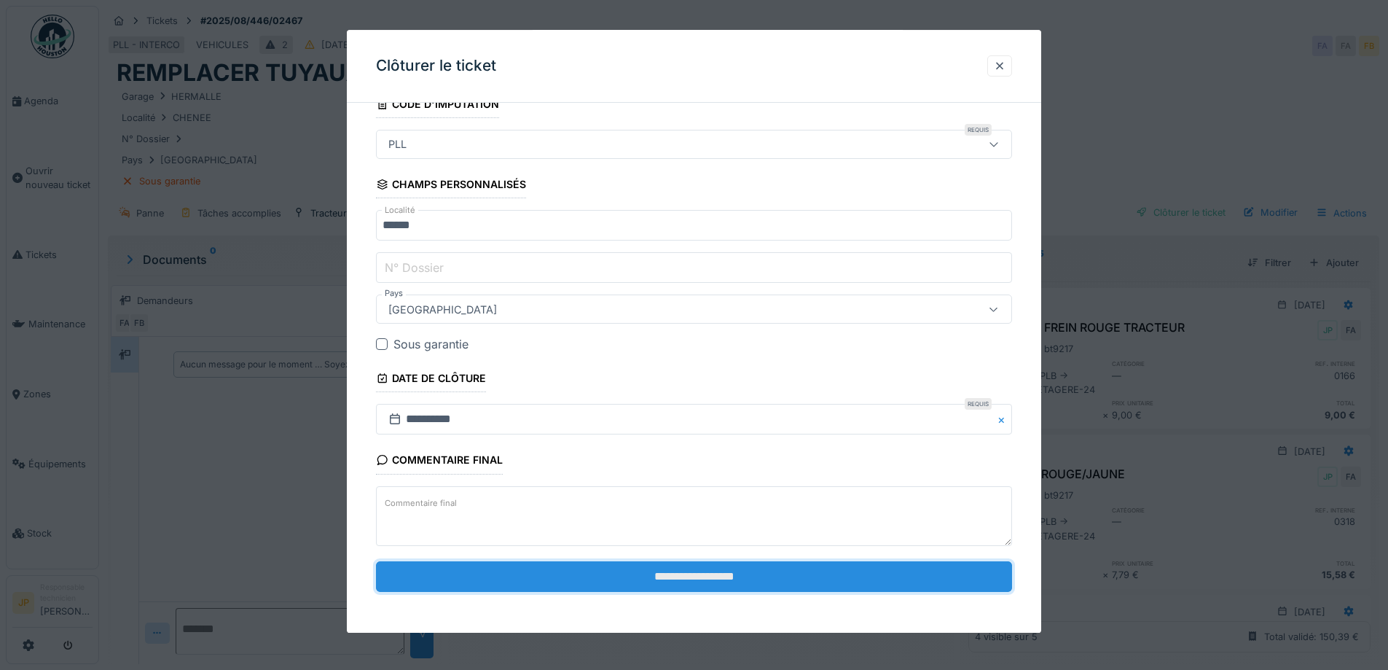
click at [704, 574] on input "**********" at bounding box center [694, 576] width 636 height 31
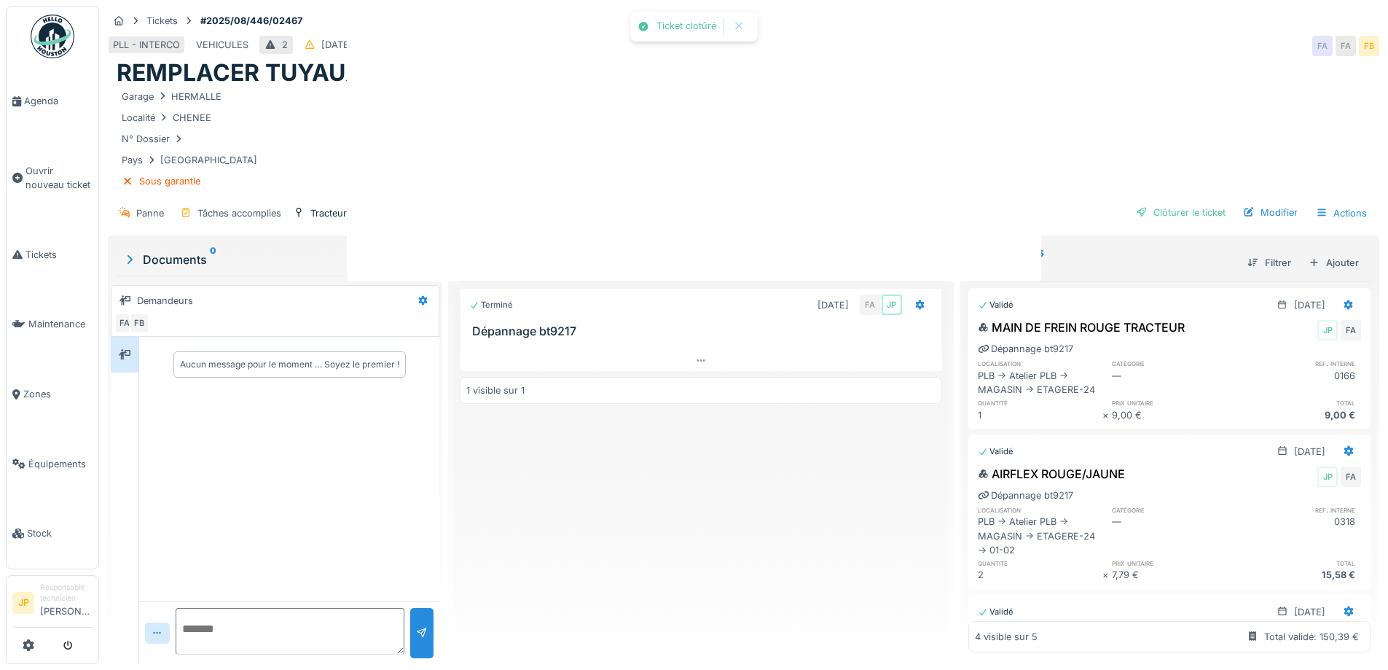
scroll to position [0, 0]
